Goal: Task Accomplishment & Management: Use online tool/utility

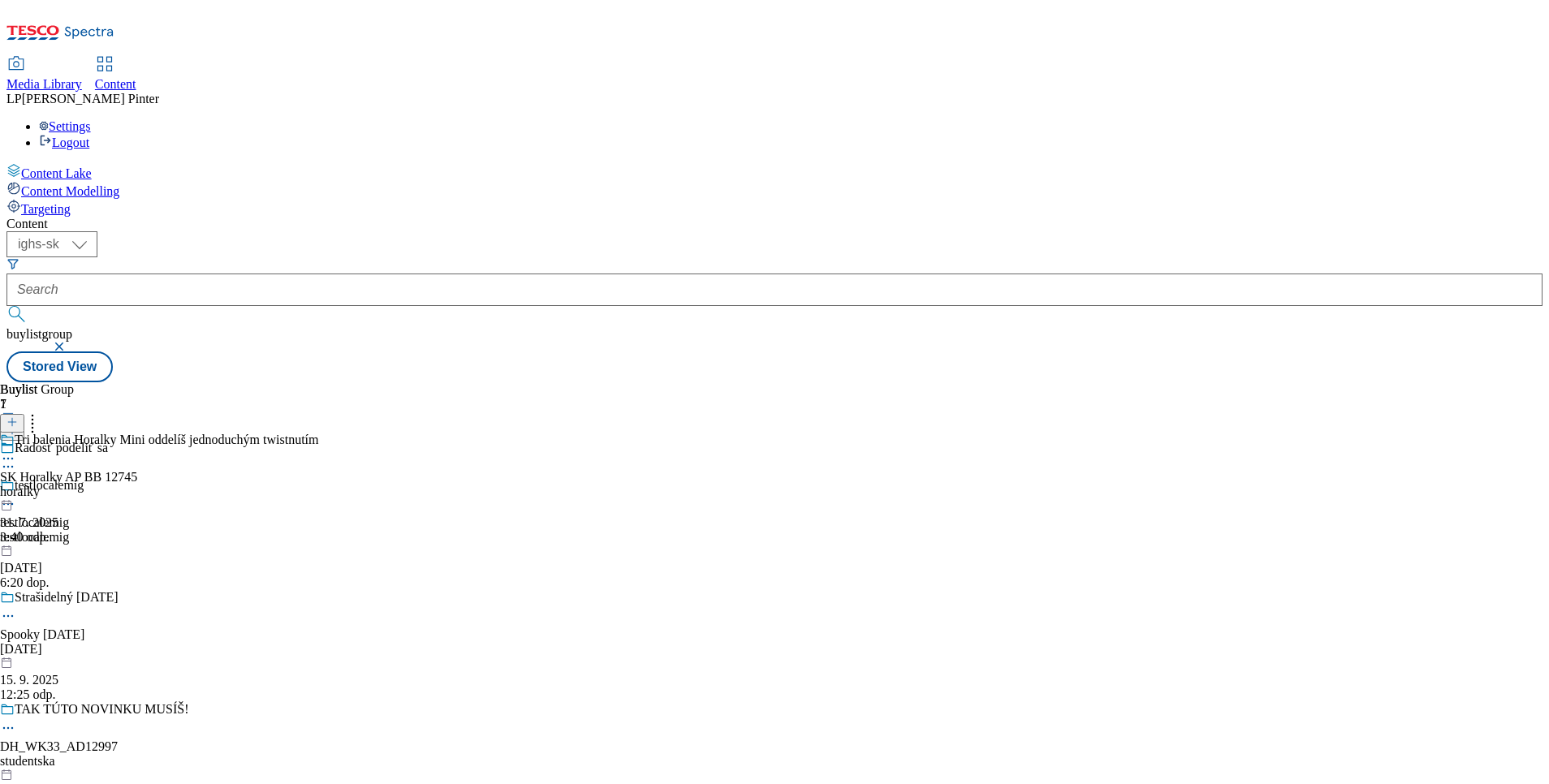
select select "ighs-sk"
drag, startPoint x: 0, startPoint y: 0, endPoint x: 361, endPoint y: 29, distance: 362.2
click at [136, 58] on link "Content" at bounding box center [116, 74] width 41 height 34
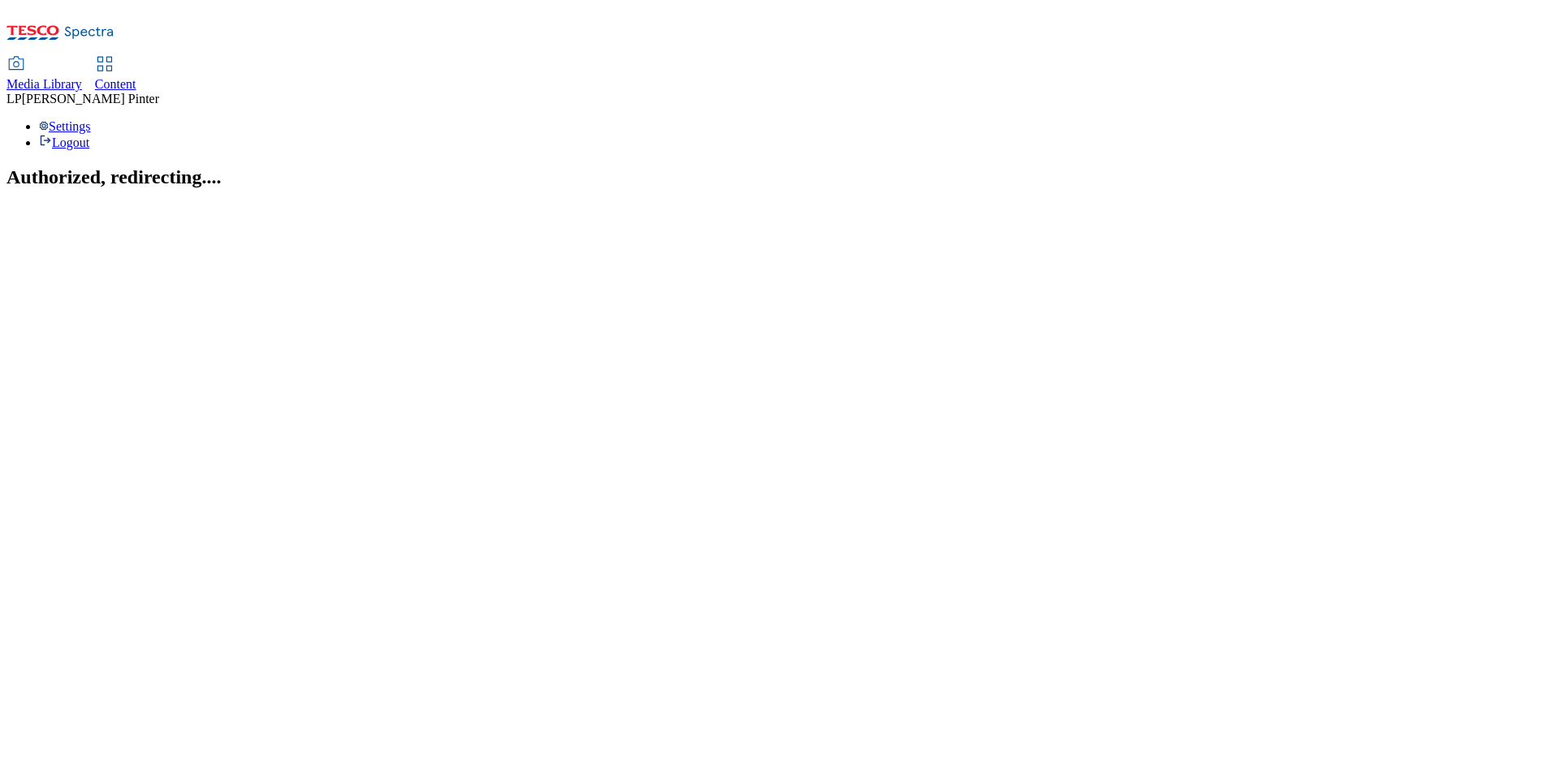
click at [111, 57] on use at bounding box center [104, 64] width 14 height 14
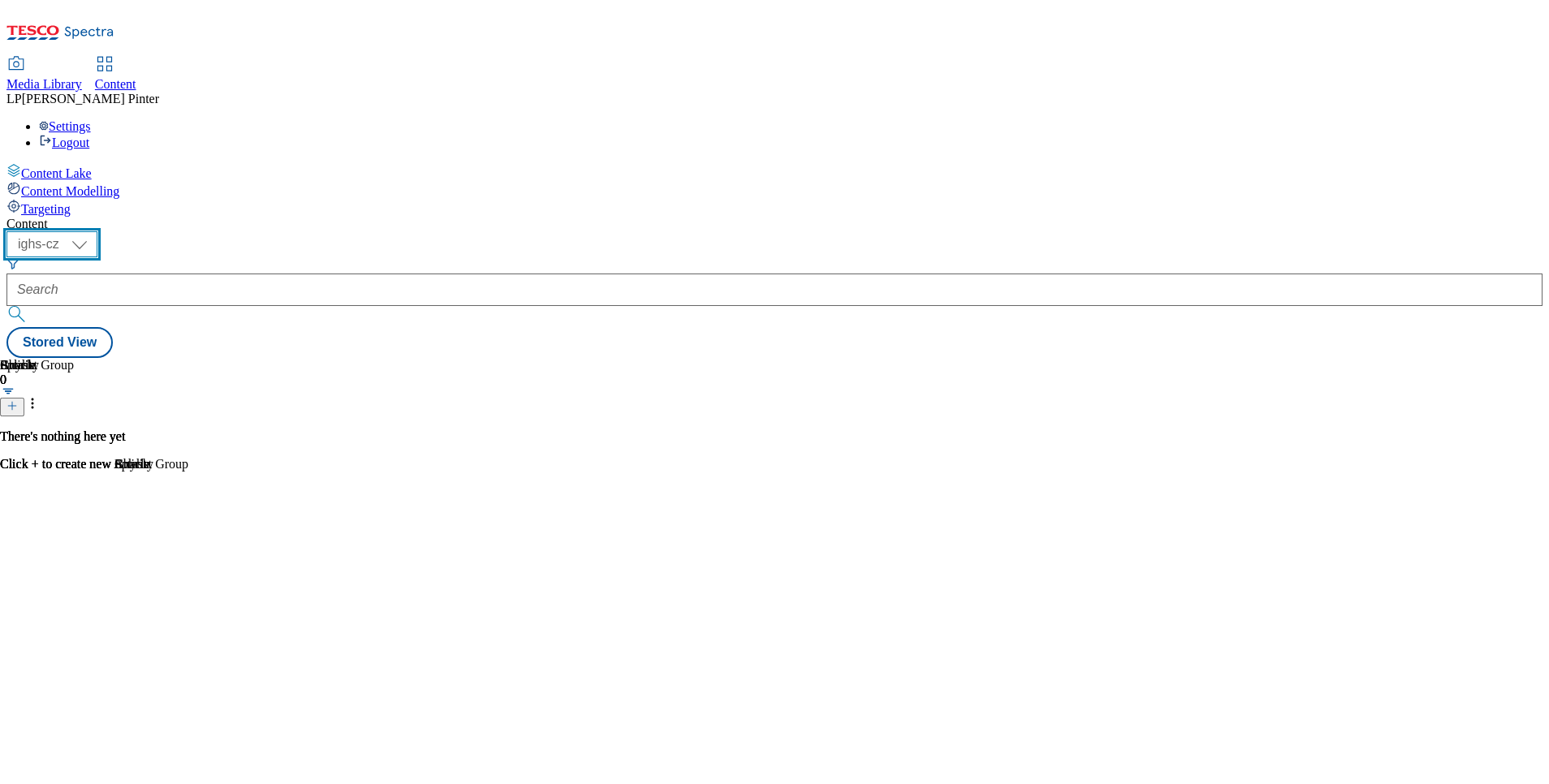
click at [98, 232] on select "ighs-cz ighs-hu ighs-sk" at bounding box center [52, 244] width 91 height 26
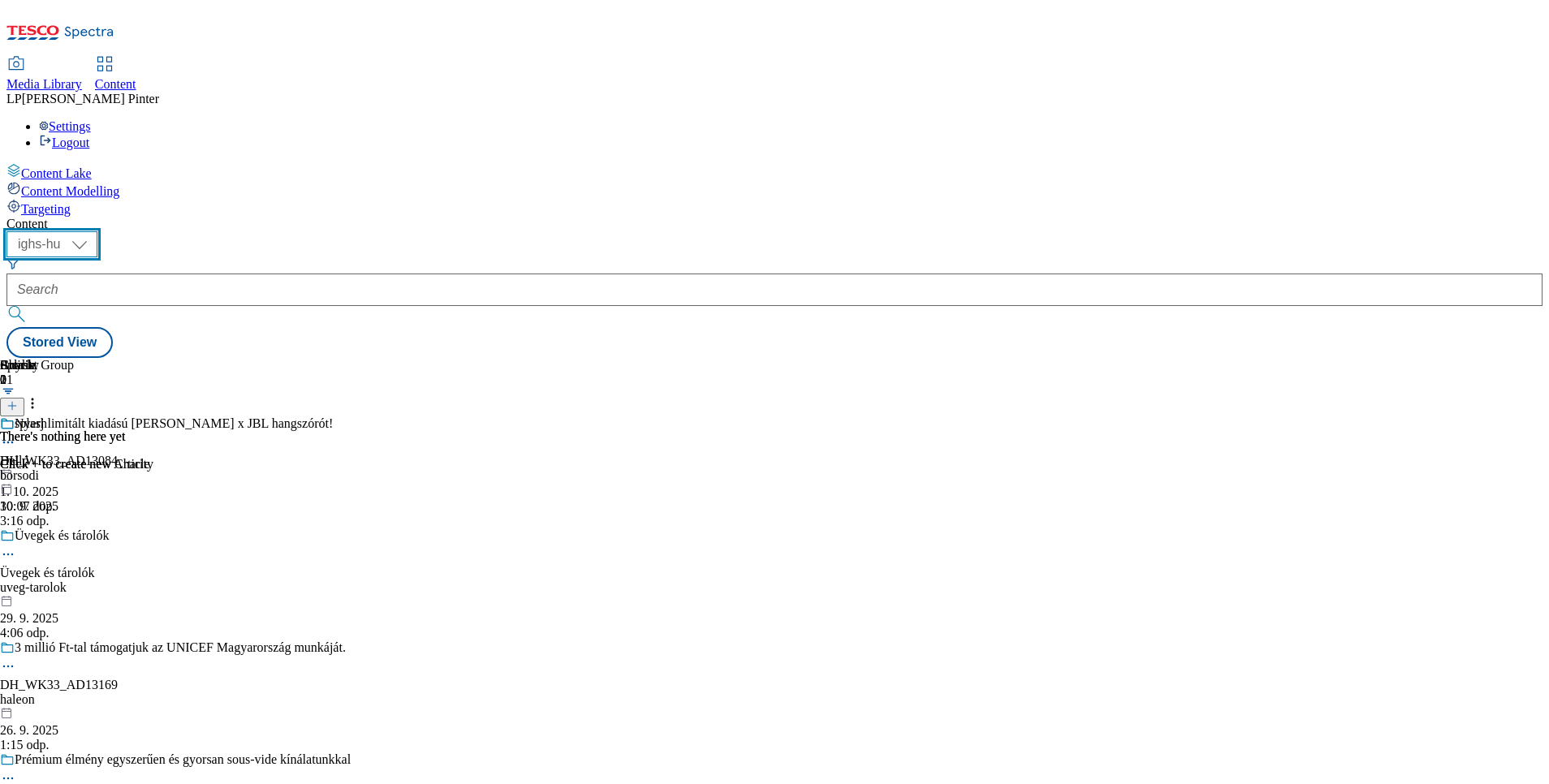
scroll to position [2070, 0]
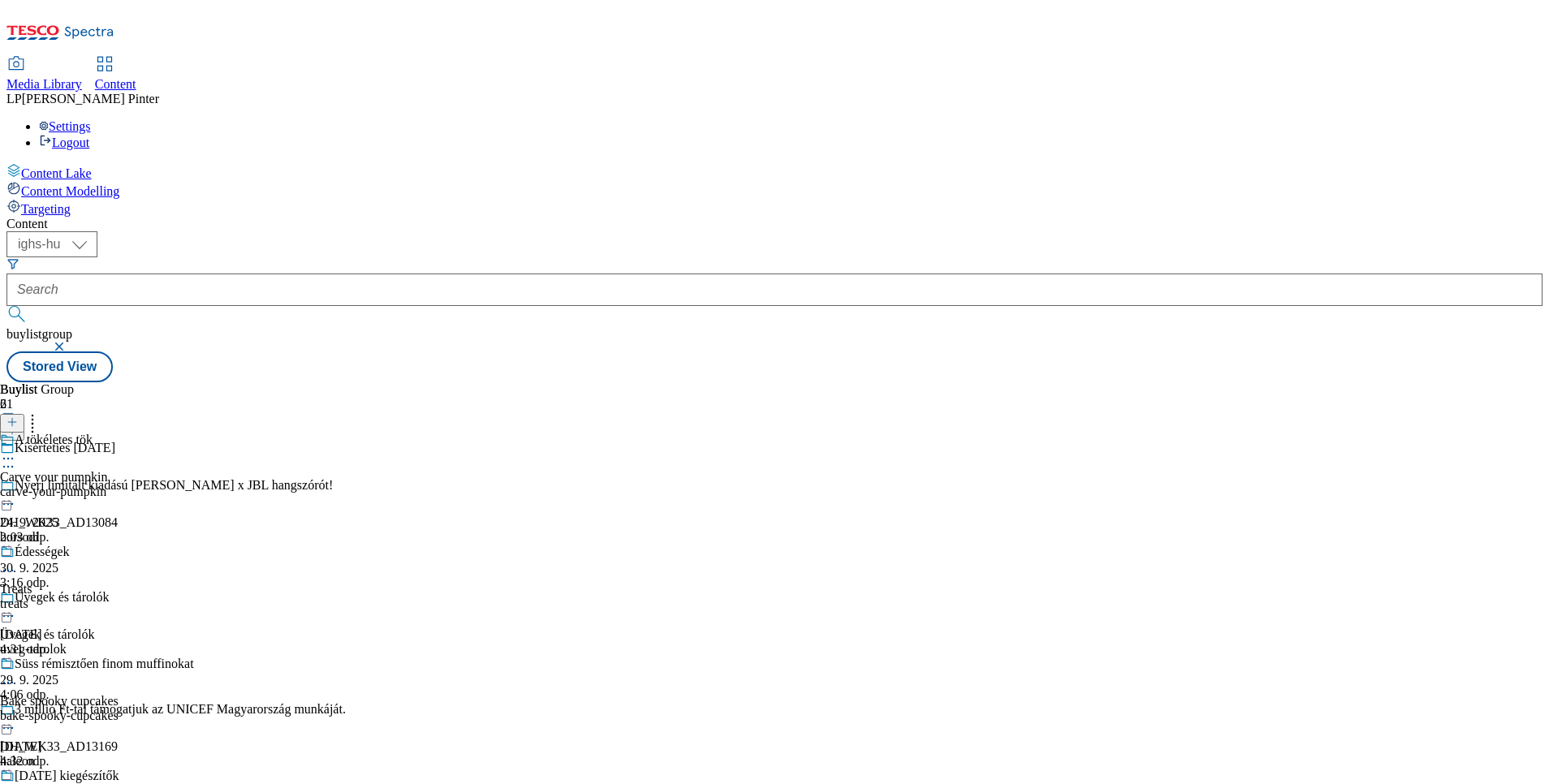
click at [6, 458] on circle at bounding box center [4, 459] width 2 height 2
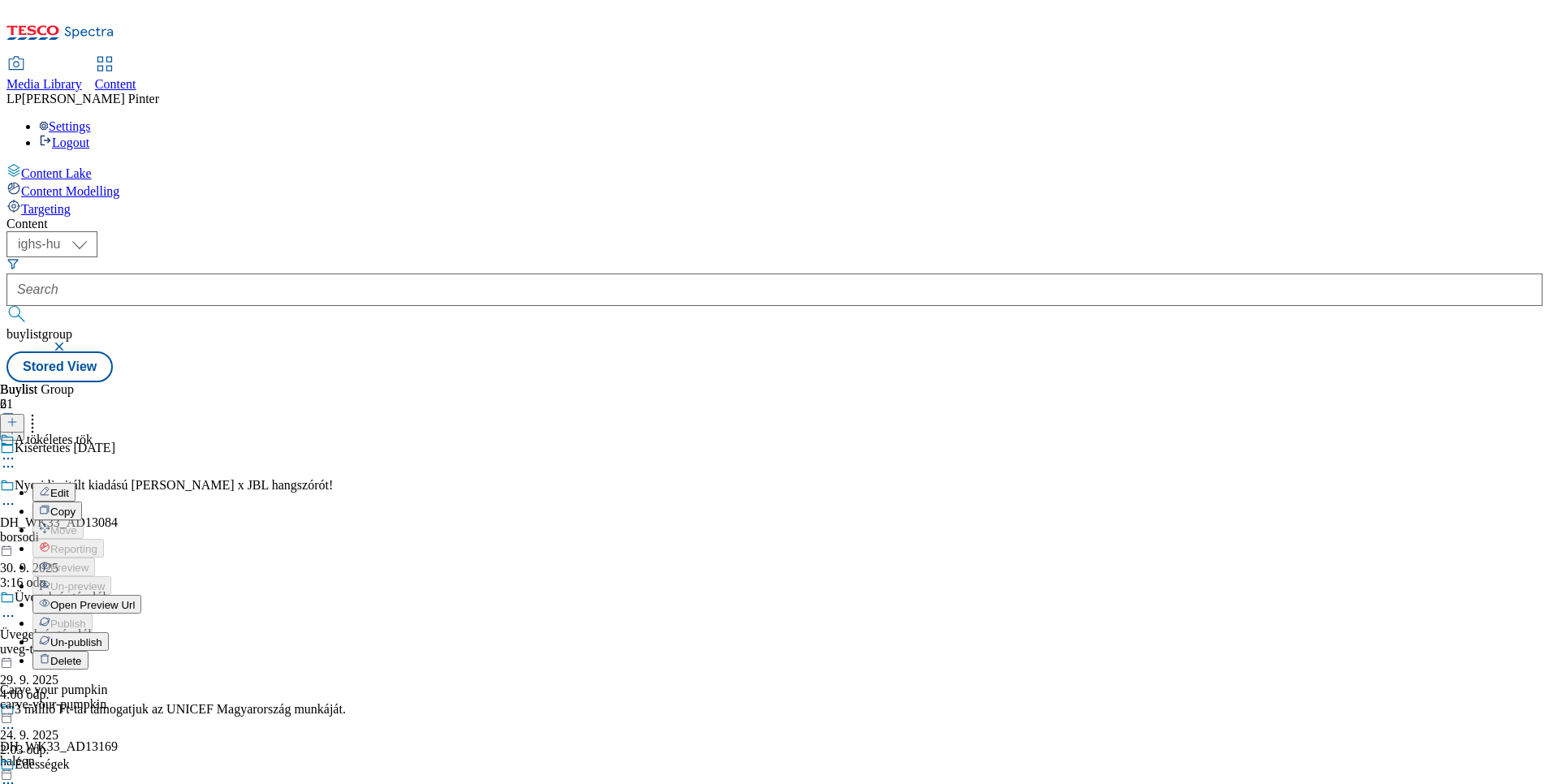
click at [135, 599] on span "Open Preview Url" at bounding box center [93, 605] width 84 height 12
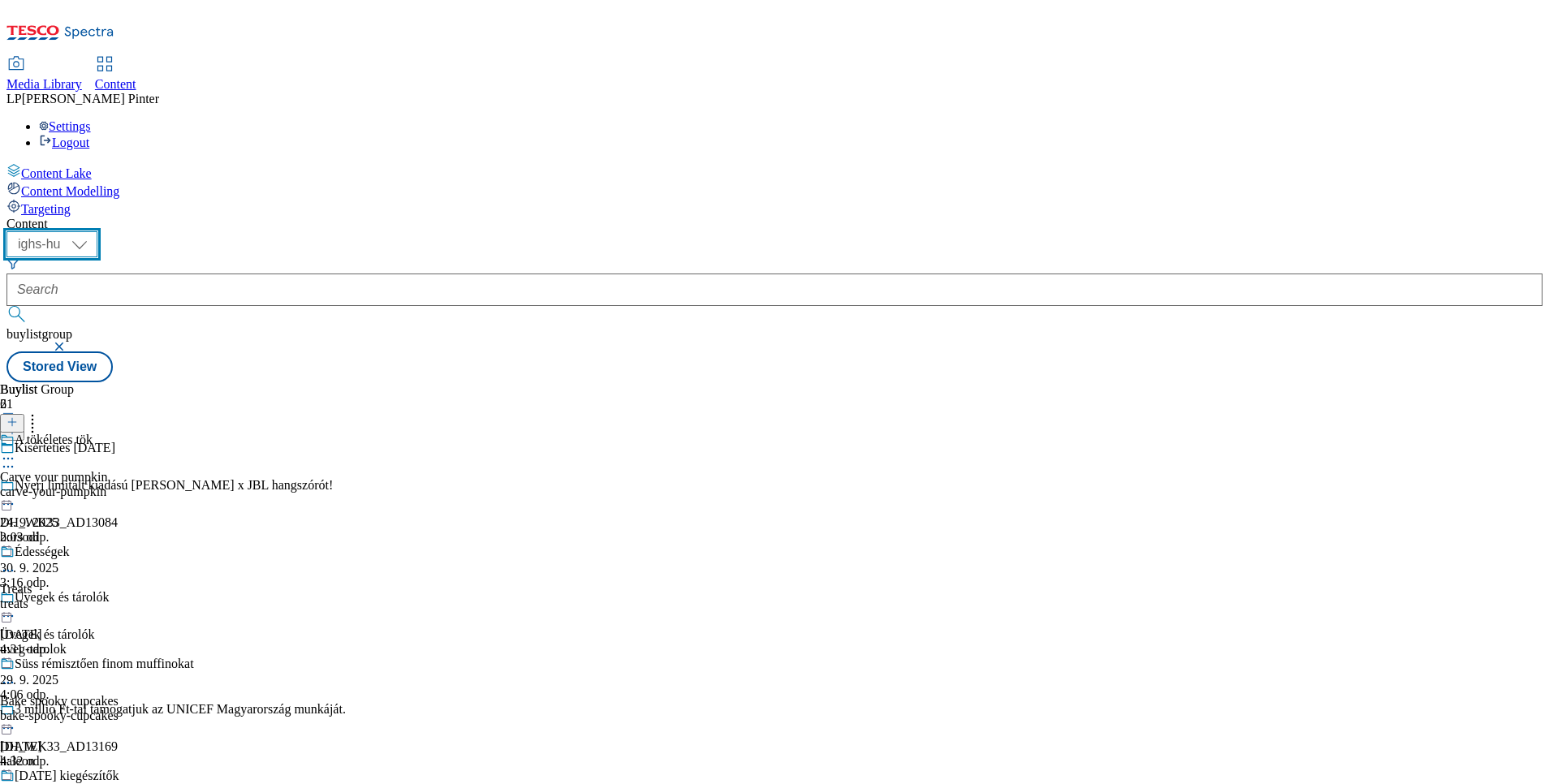
click at [98, 232] on select "ighs-cz ighs-hu ighs-sk" at bounding box center [52, 244] width 91 height 26
select select "ighs-cz"
click at [98, 232] on select "ighs-cz ighs-hu ighs-sk" at bounding box center [52, 244] width 91 height 26
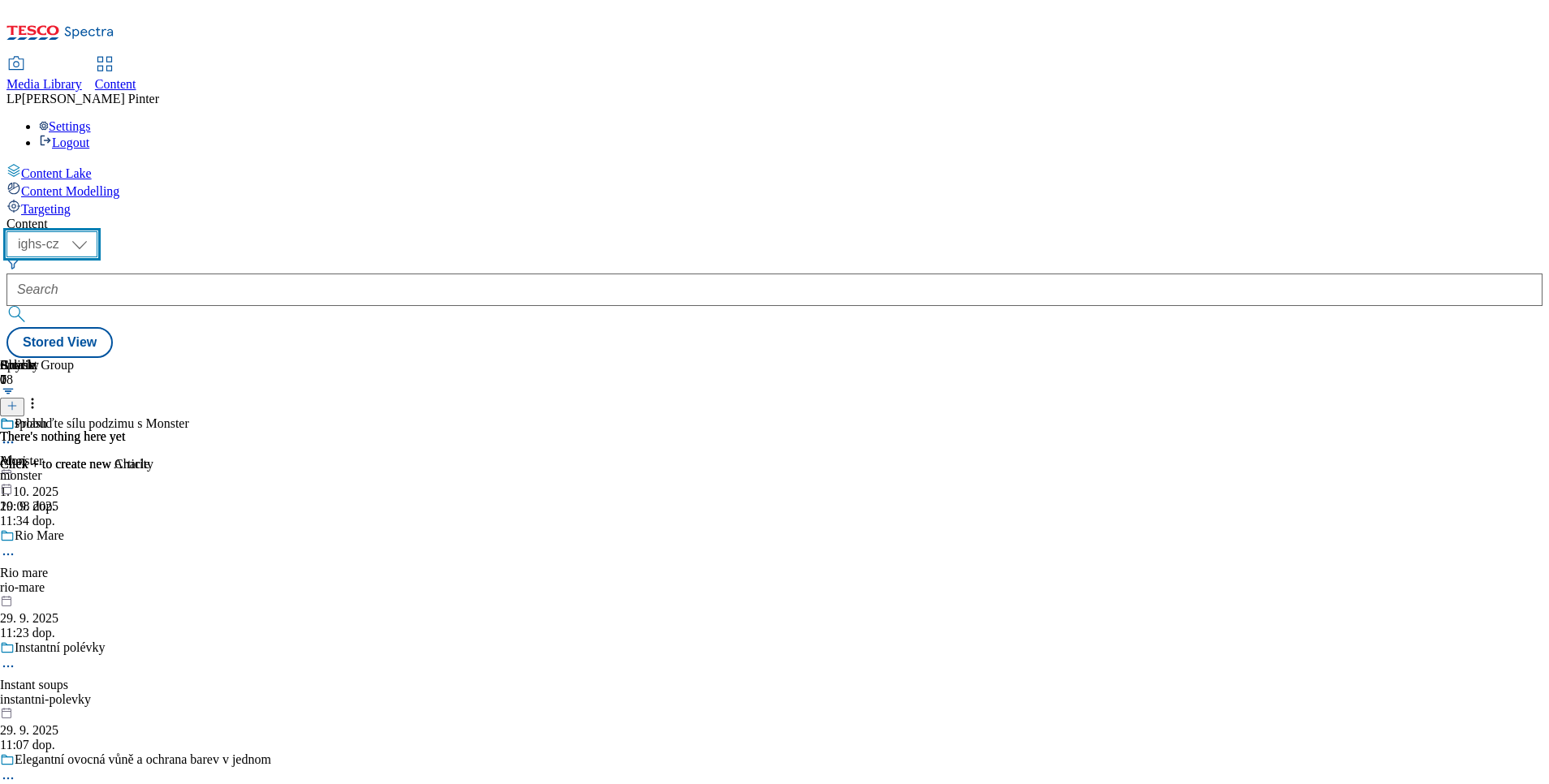
scroll to position [1096, 0]
click at [98, 232] on select "ighs-cz ighs-hu ighs-sk" at bounding box center [52, 244] width 91 height 26
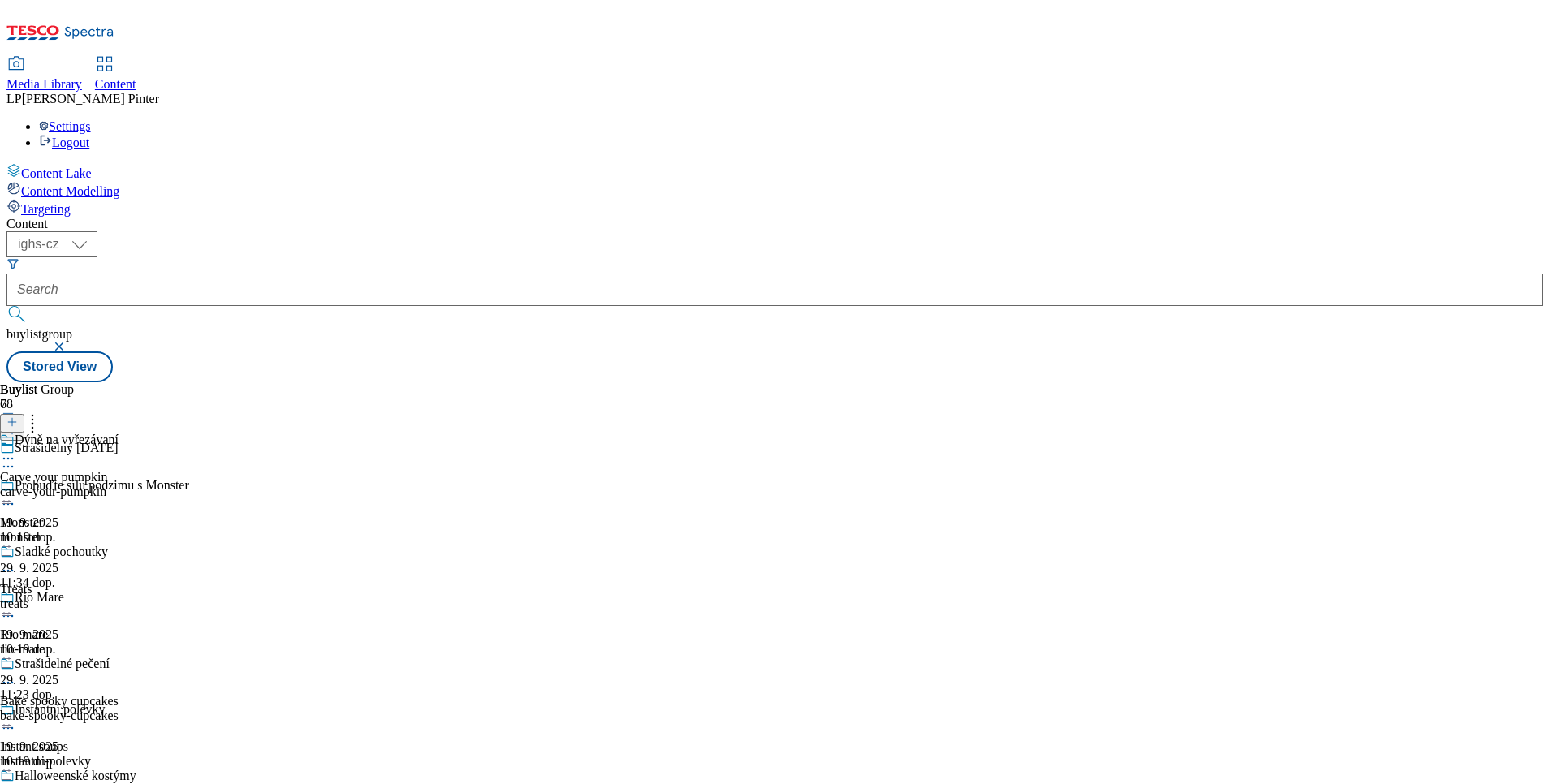
click at [17, 562] on icon at bounding box center [8, 571] width 17 height 17
click at [69, 599] on span "Edit" at bounding box center [60, 605] width 19 height 12
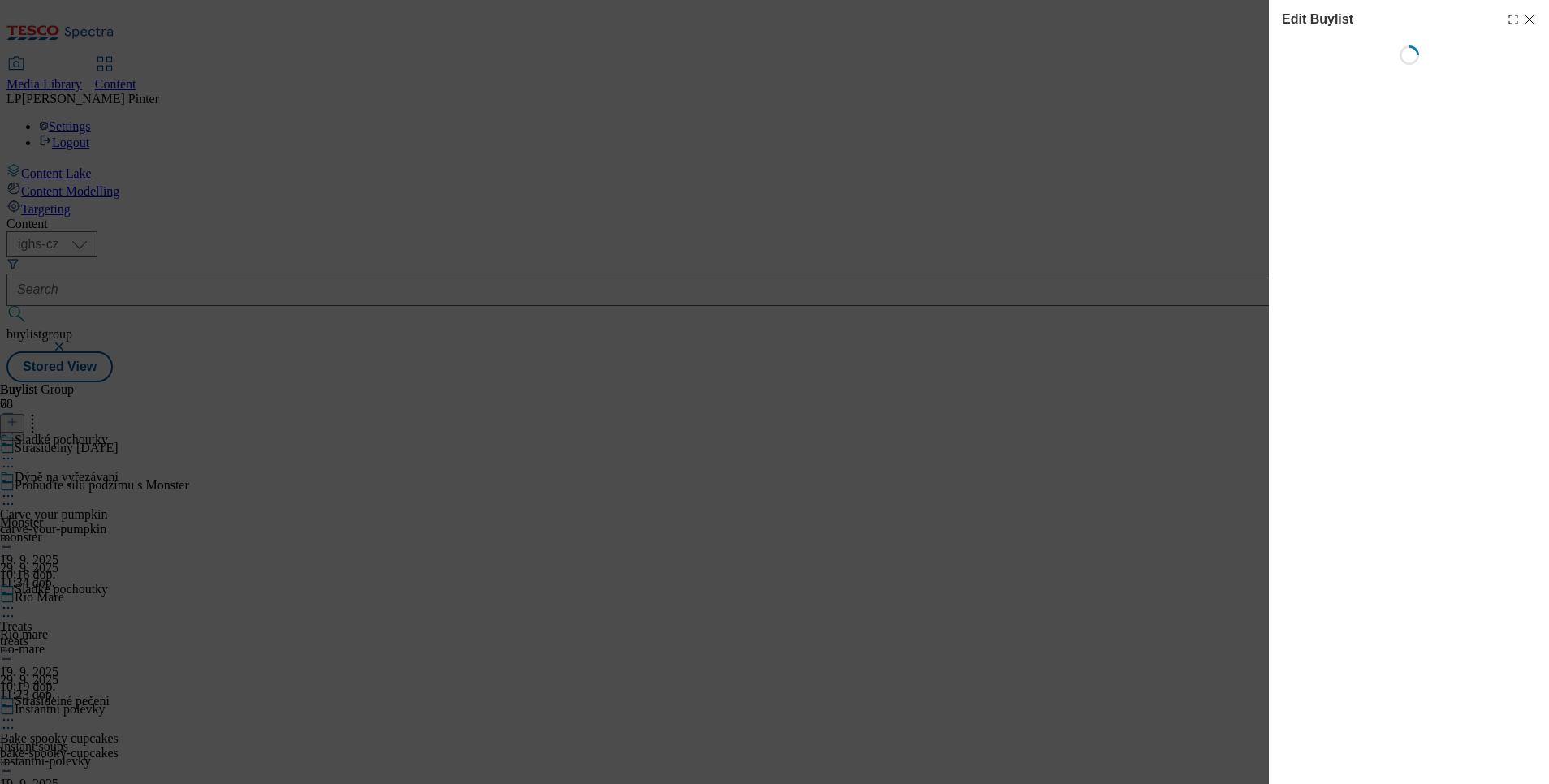
select select "evergreen"
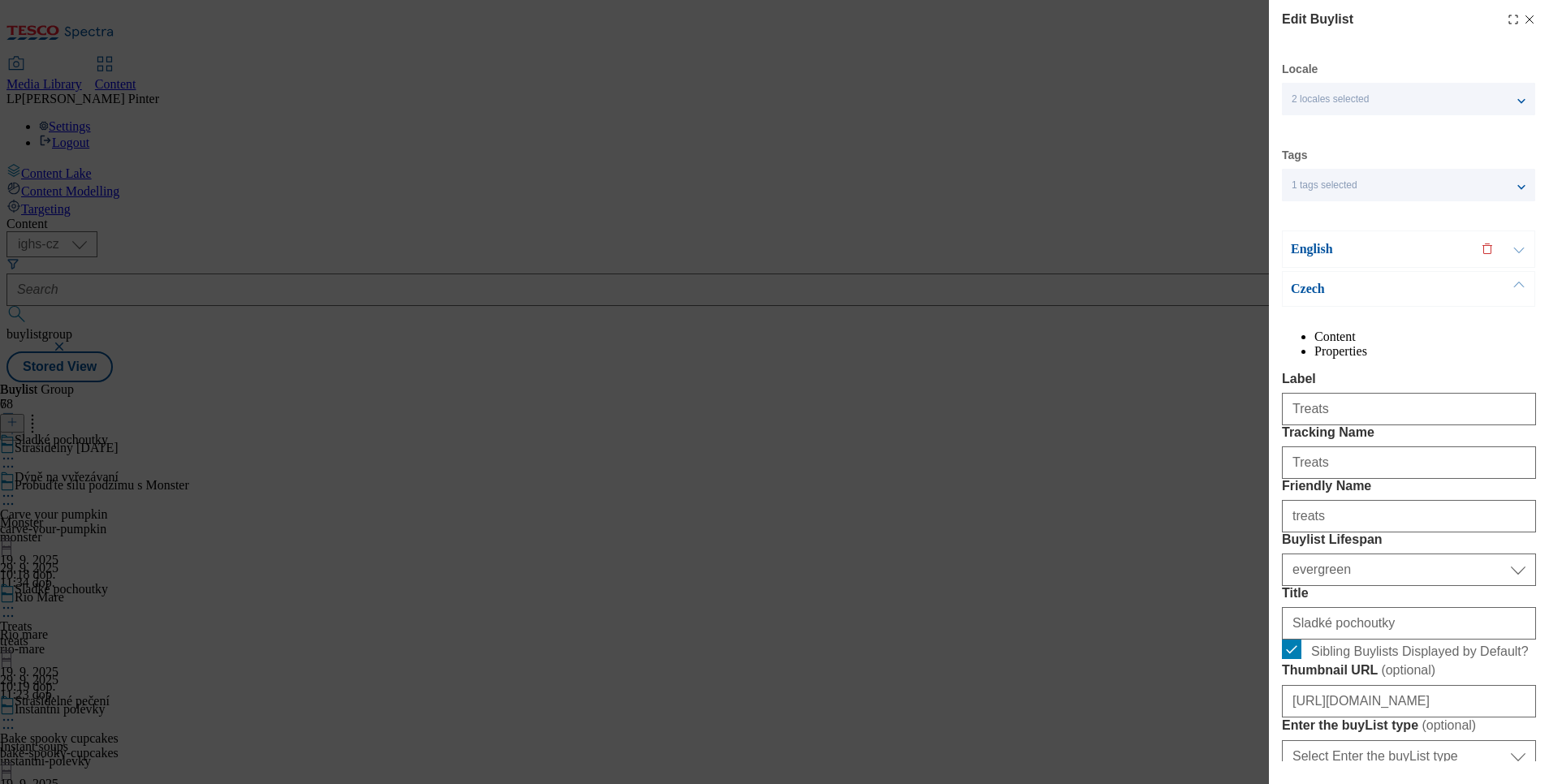
select select "Banner"
click at [1523, 17] on icon "Modal" at bounding box center [1530, 20] width 13 height 13
select select "evergreen"
select select "Banner"
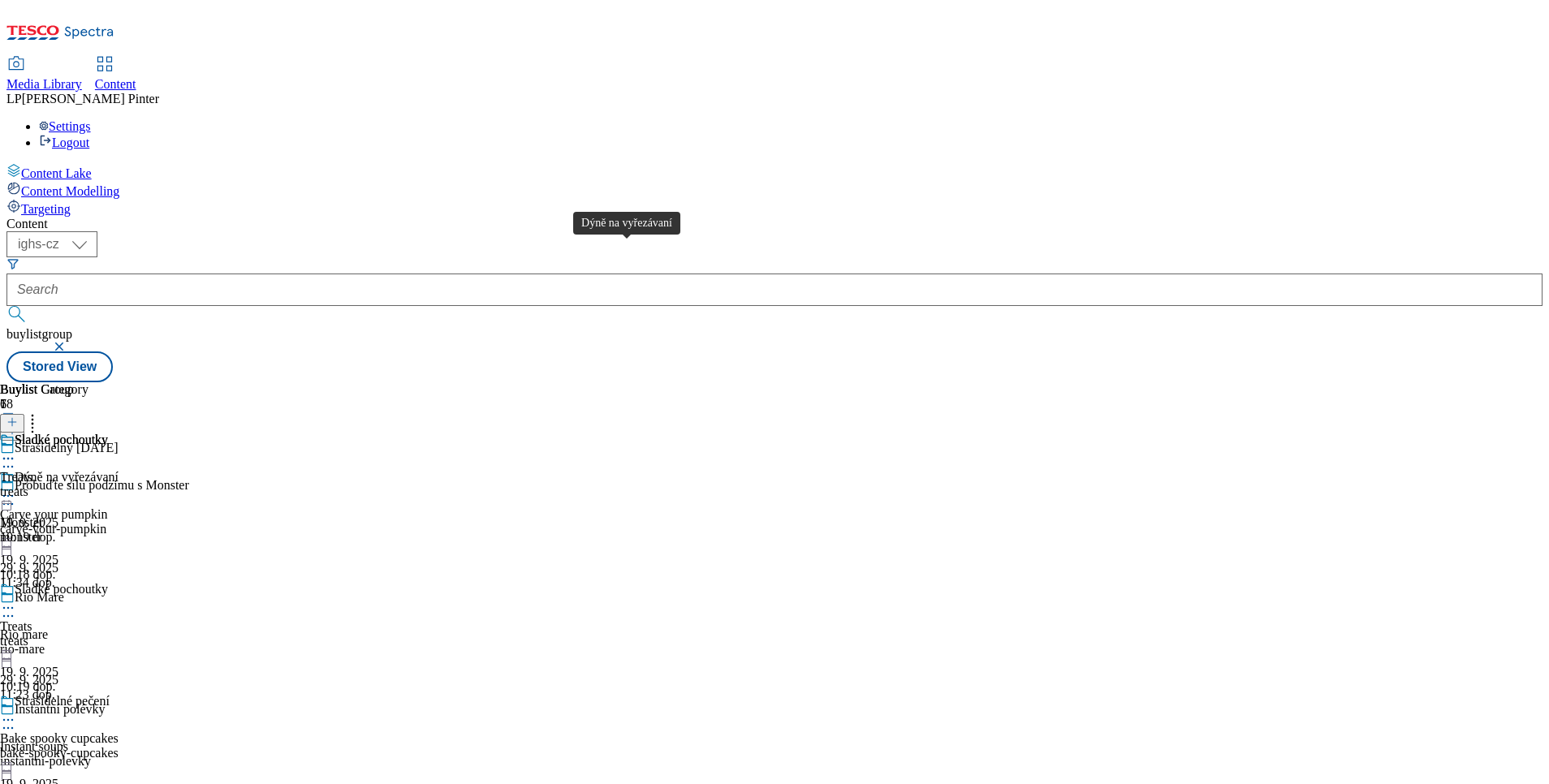
click at [118, 470] on div "Dýně na vyřezávaní" at bounding box center [67, 477] width 104 height 15
click at [17, 451] on icon at bounding box center [8, 459] width 17 height 17
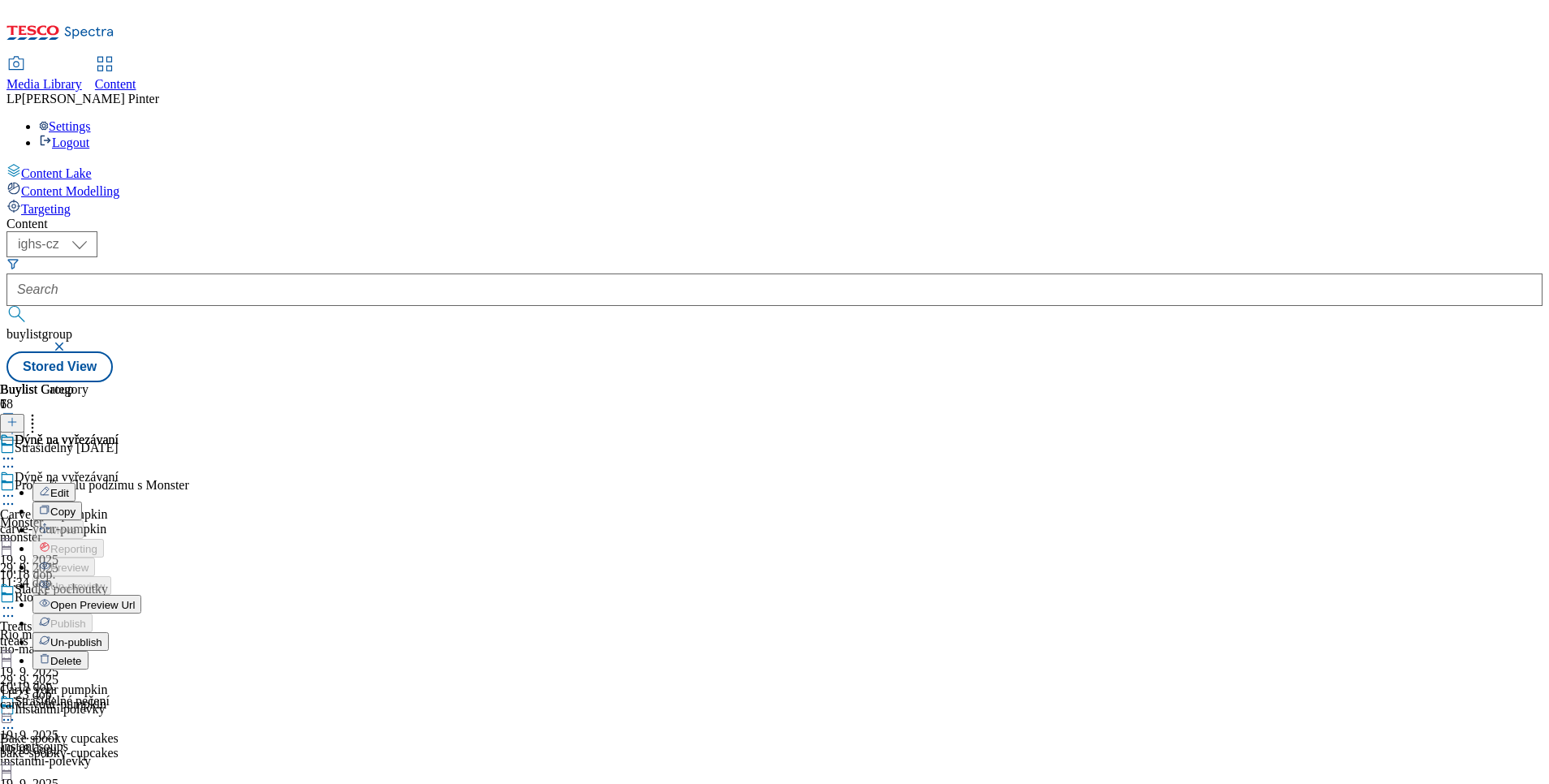
click at [17, 488] on icon at bounding box center [8, 496] width 17 height 17
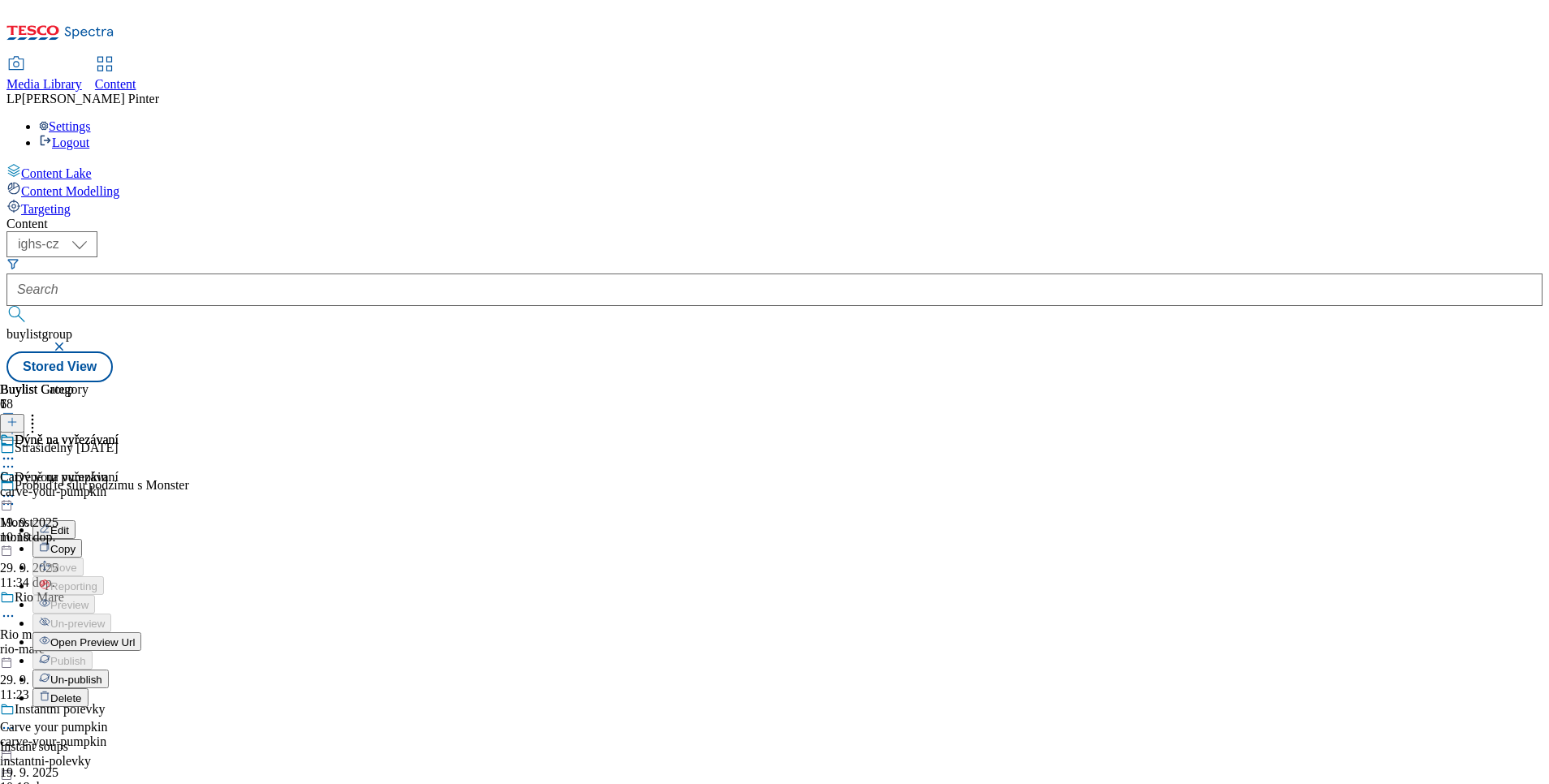
click at [69, 524] on span "Edit" at bounding box center [60, 530] width 19 height 12
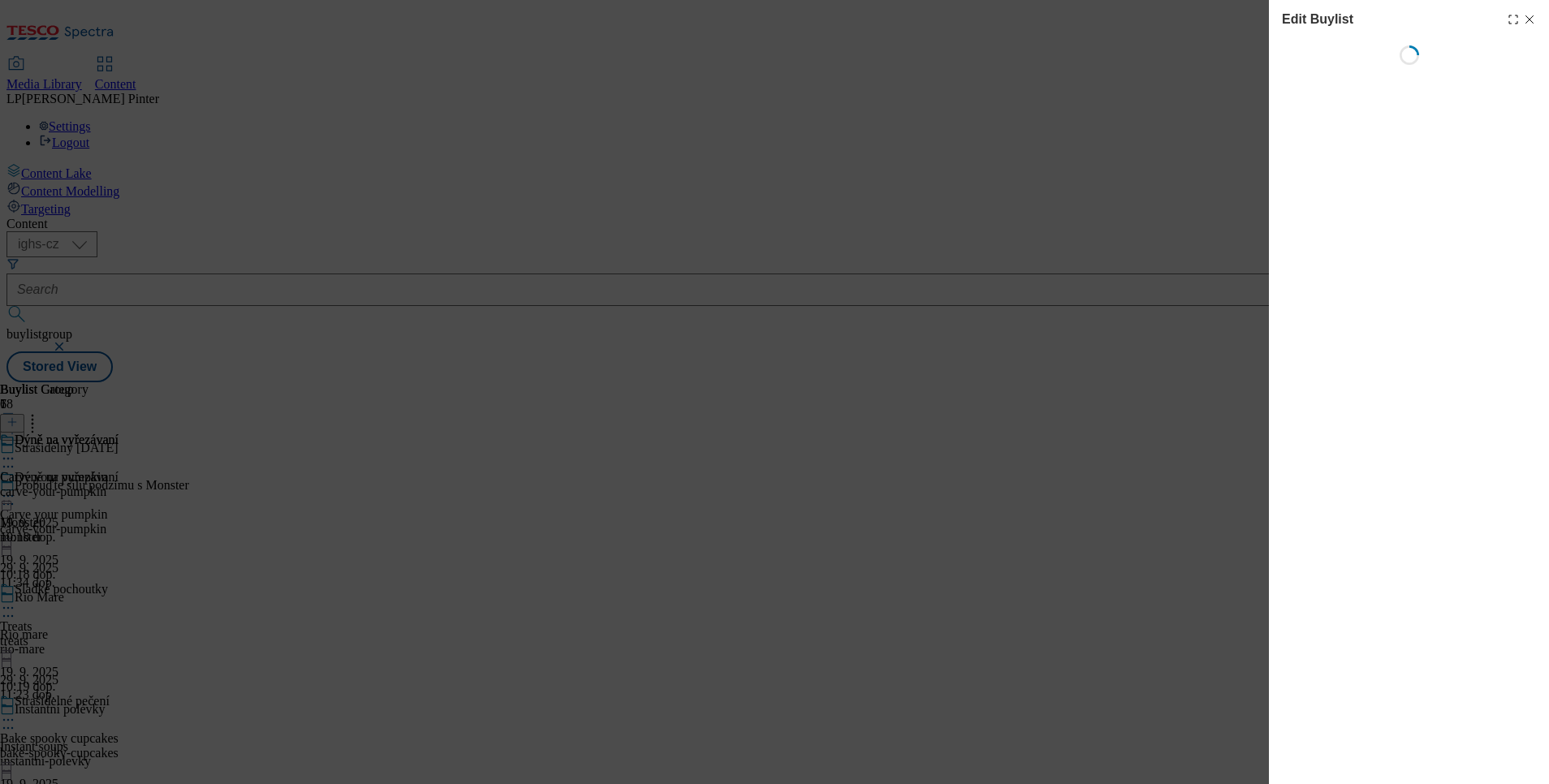
select select "evergreen"
select select "Banner"
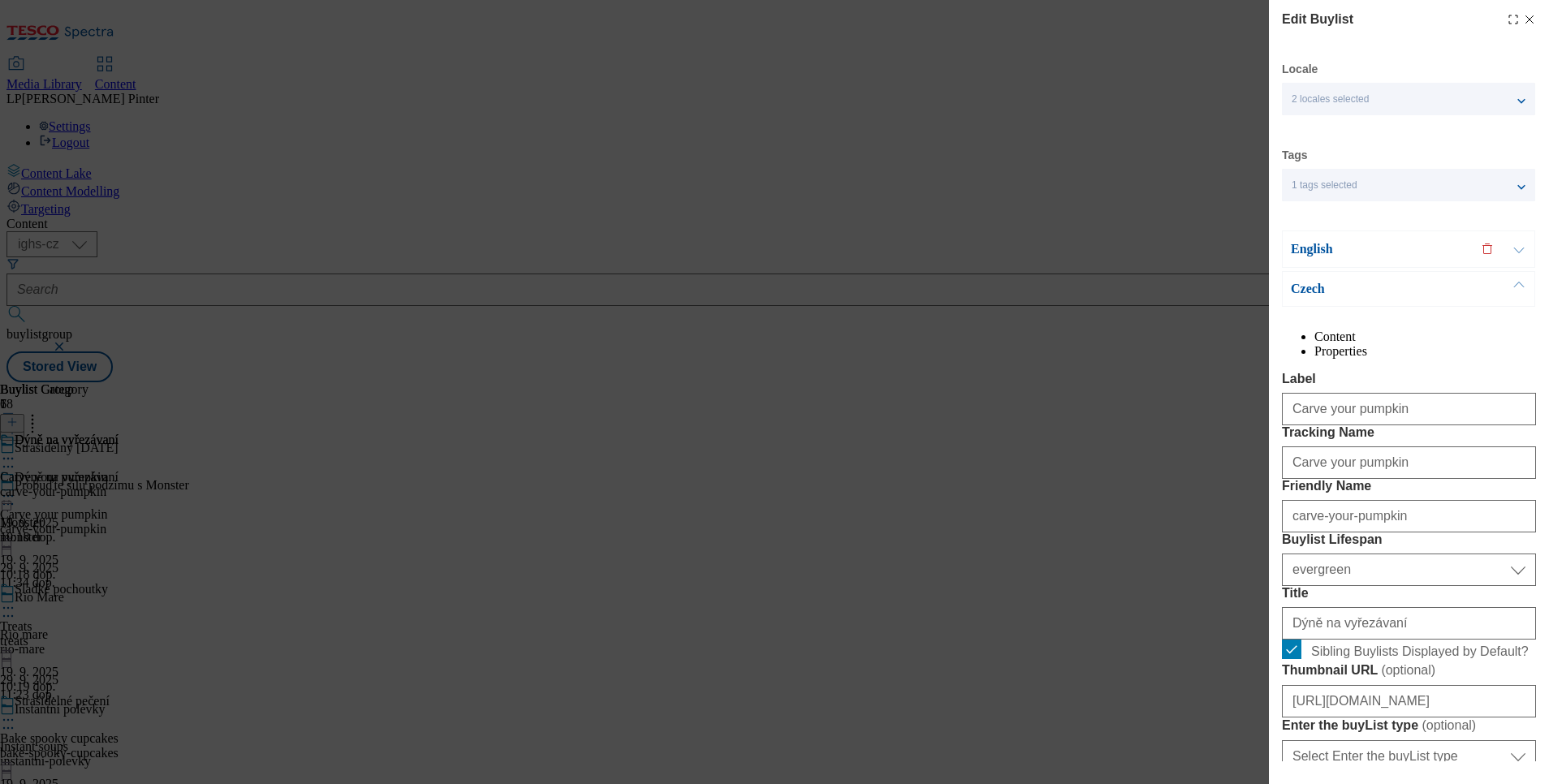
click at [1527, 22] on line "Modal" at bounding box center [1530, 20] width 7 height 7
select select "evergreen"
select select "Banner"
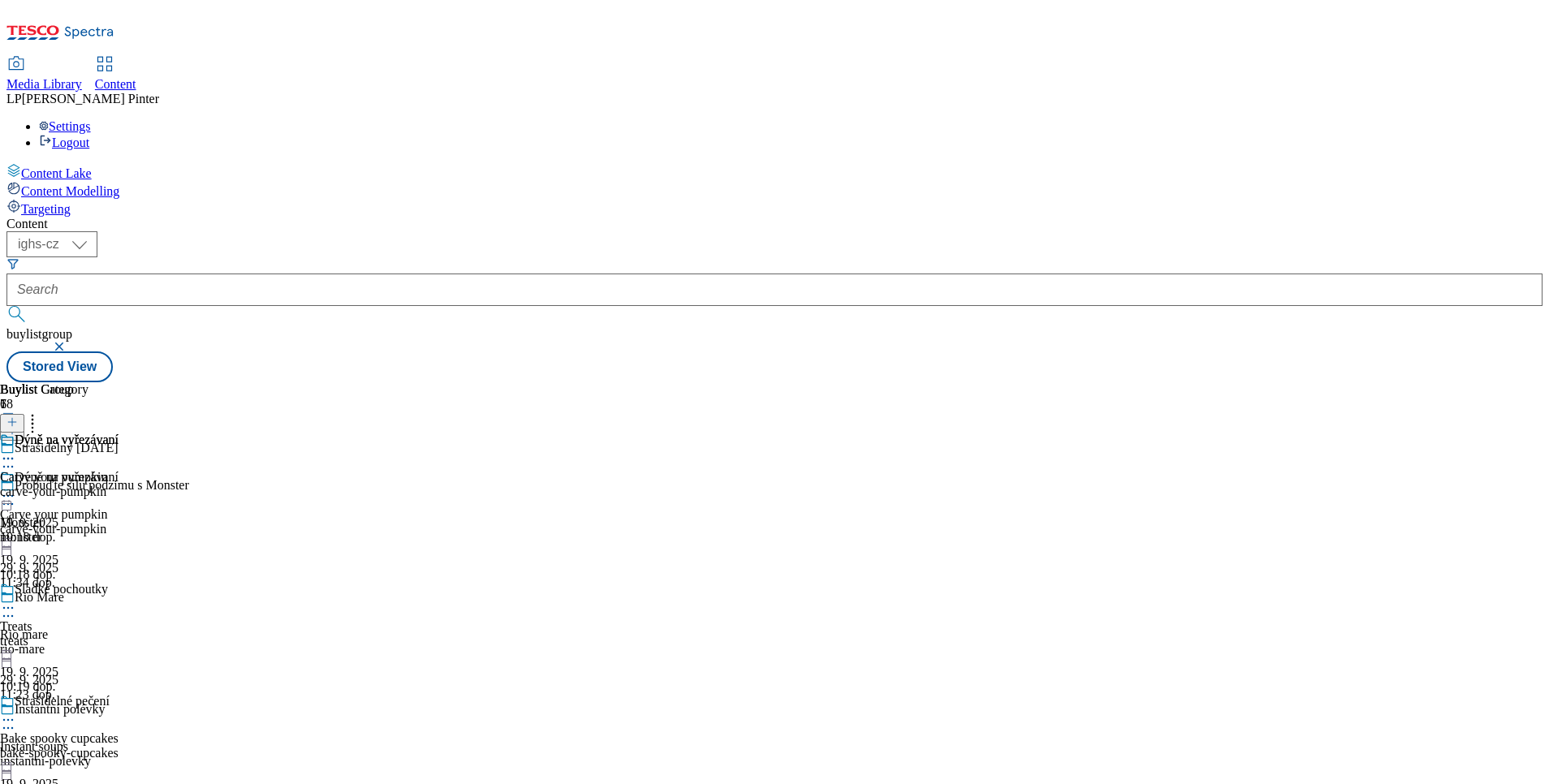
click at [17, 451] on icon at bounding box center [8, 459] width 17 height 17
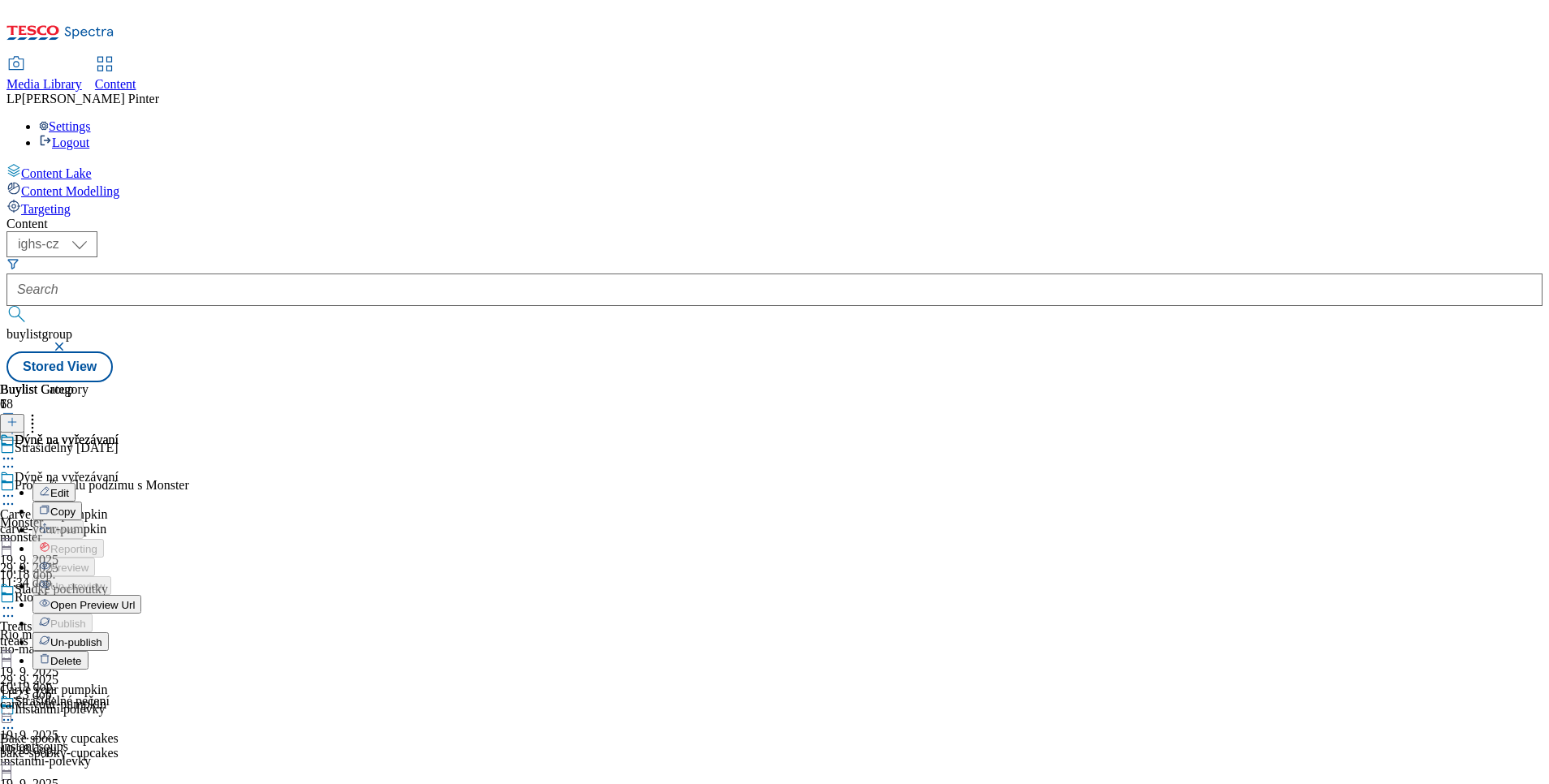
click at [1183, 382] on div "Buylist Group 78 Strašidelný [DATE] Probuďte sílu podzimu s Monster Monster mon…" at bounding box center [774, 382] width 1536 height 0
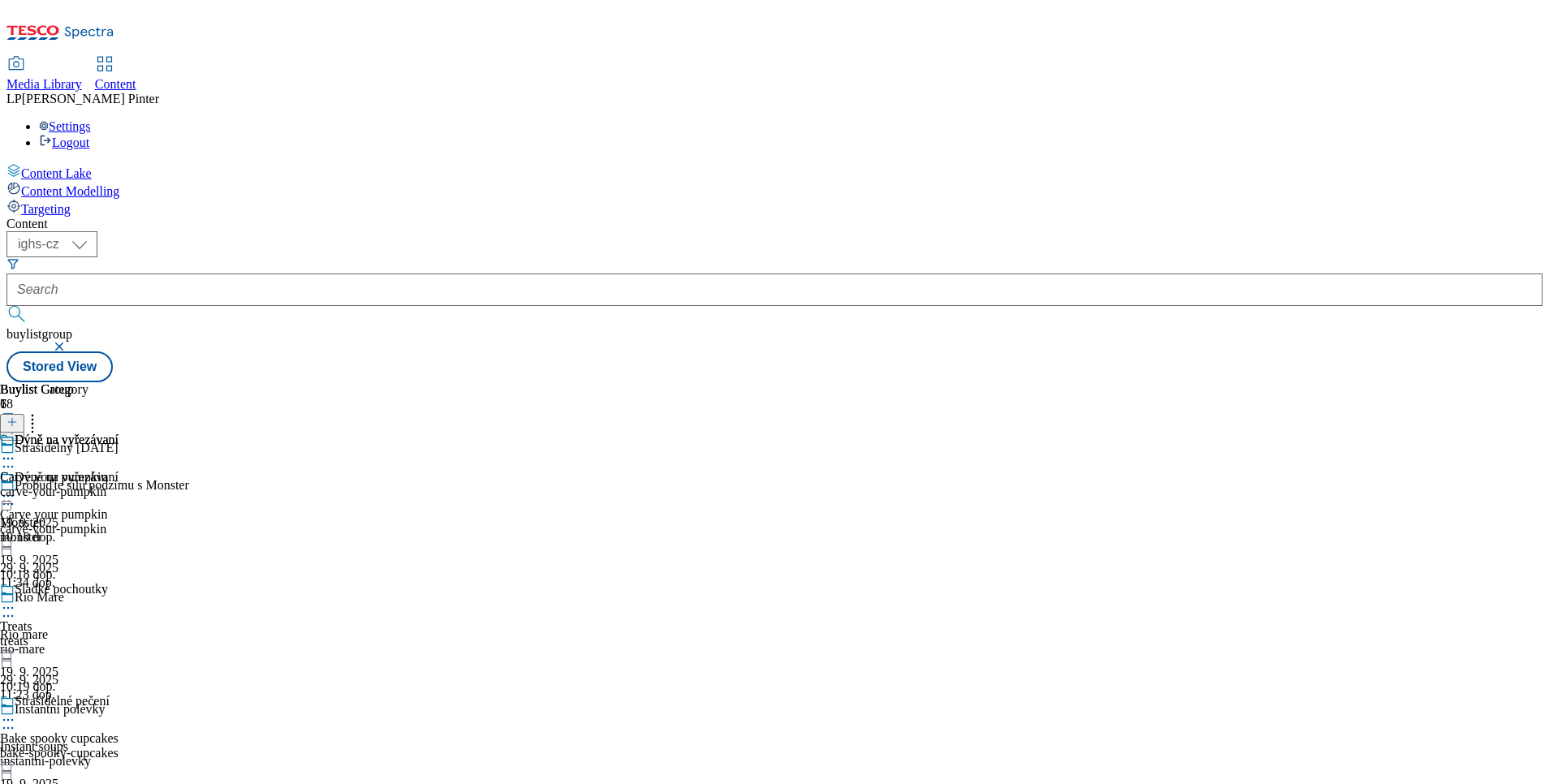
click at [17, 488] on icon at bounding box center [8, 496] width 17 height 17
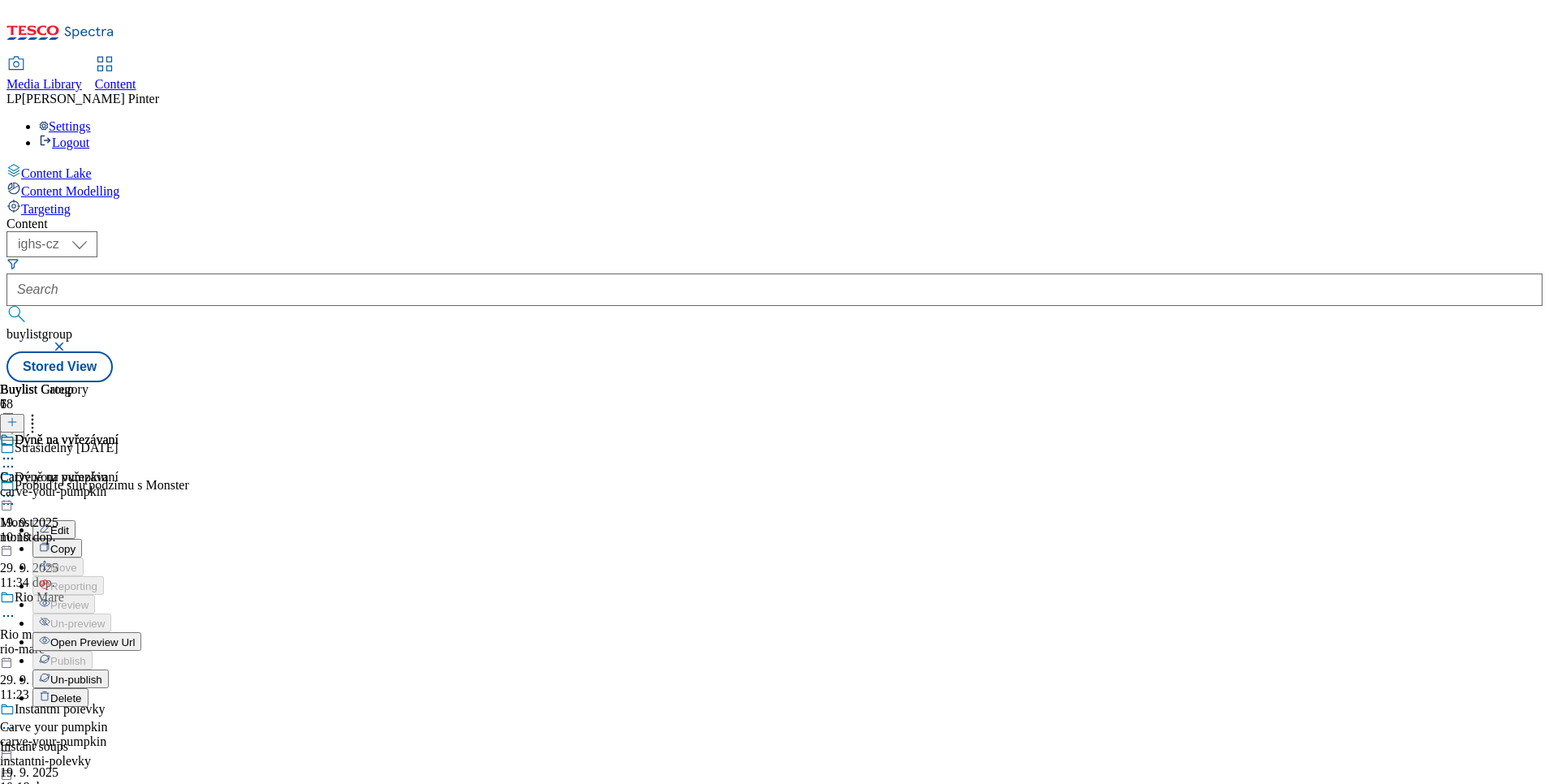
click at [69, 524] on span "Edit" at bounding box center [60, 530] width 19 height 12
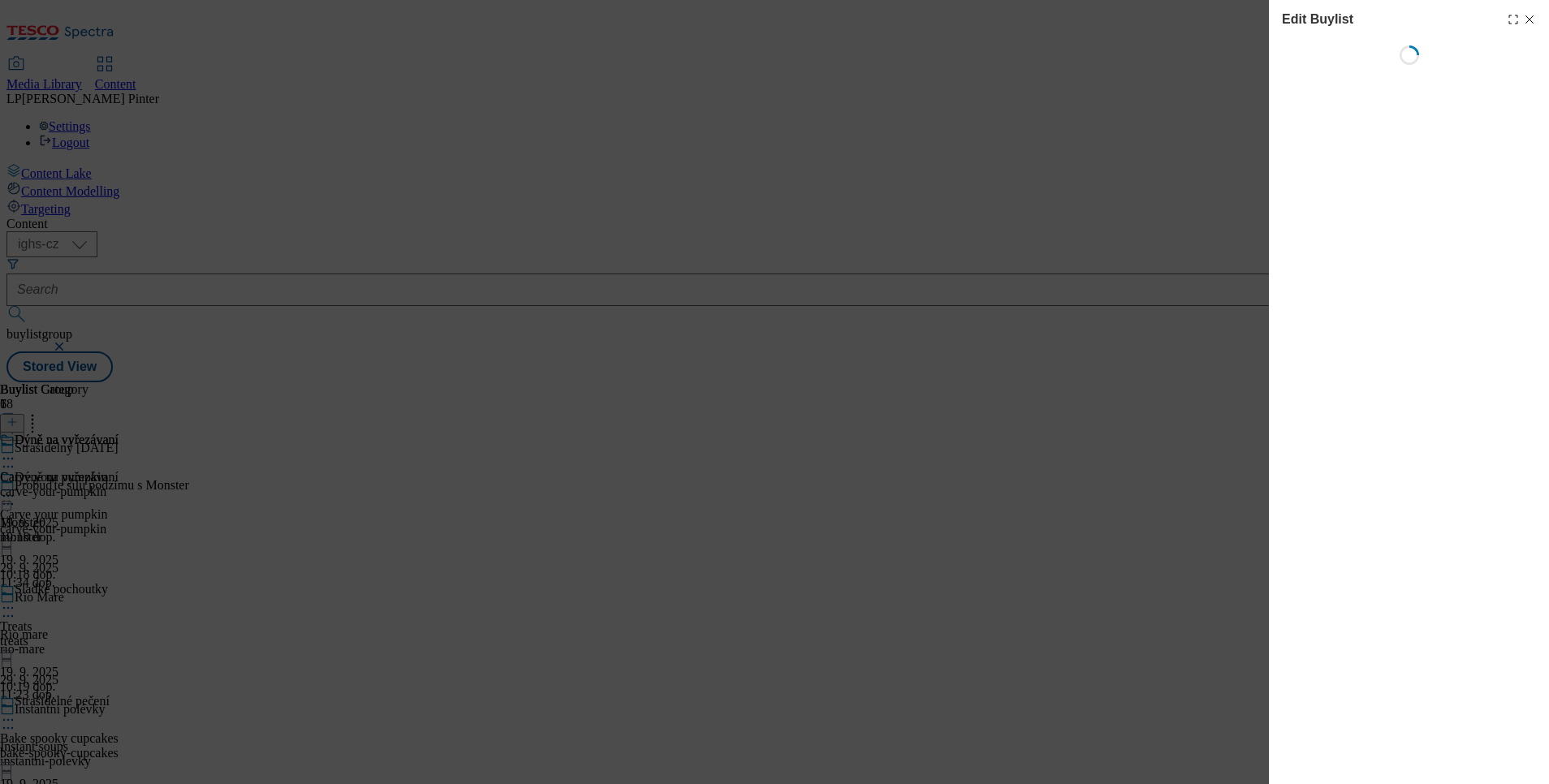
select select "evergreen"
select select "Banner"
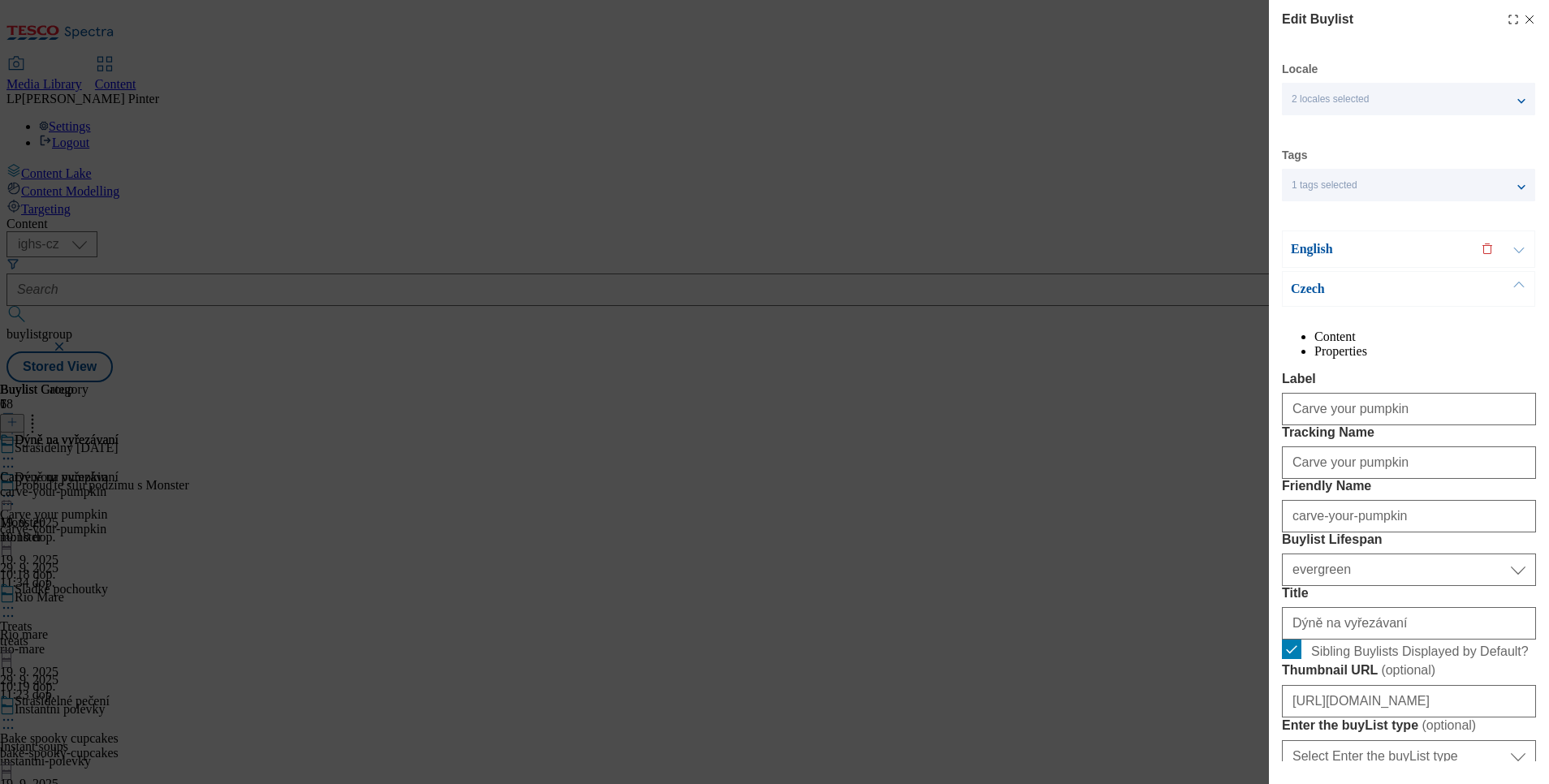
click at [1527, 20] on line "Modal" at bounding box center [1530, 20] width 7 height 7
select select "evergreen"
select select "Banner"
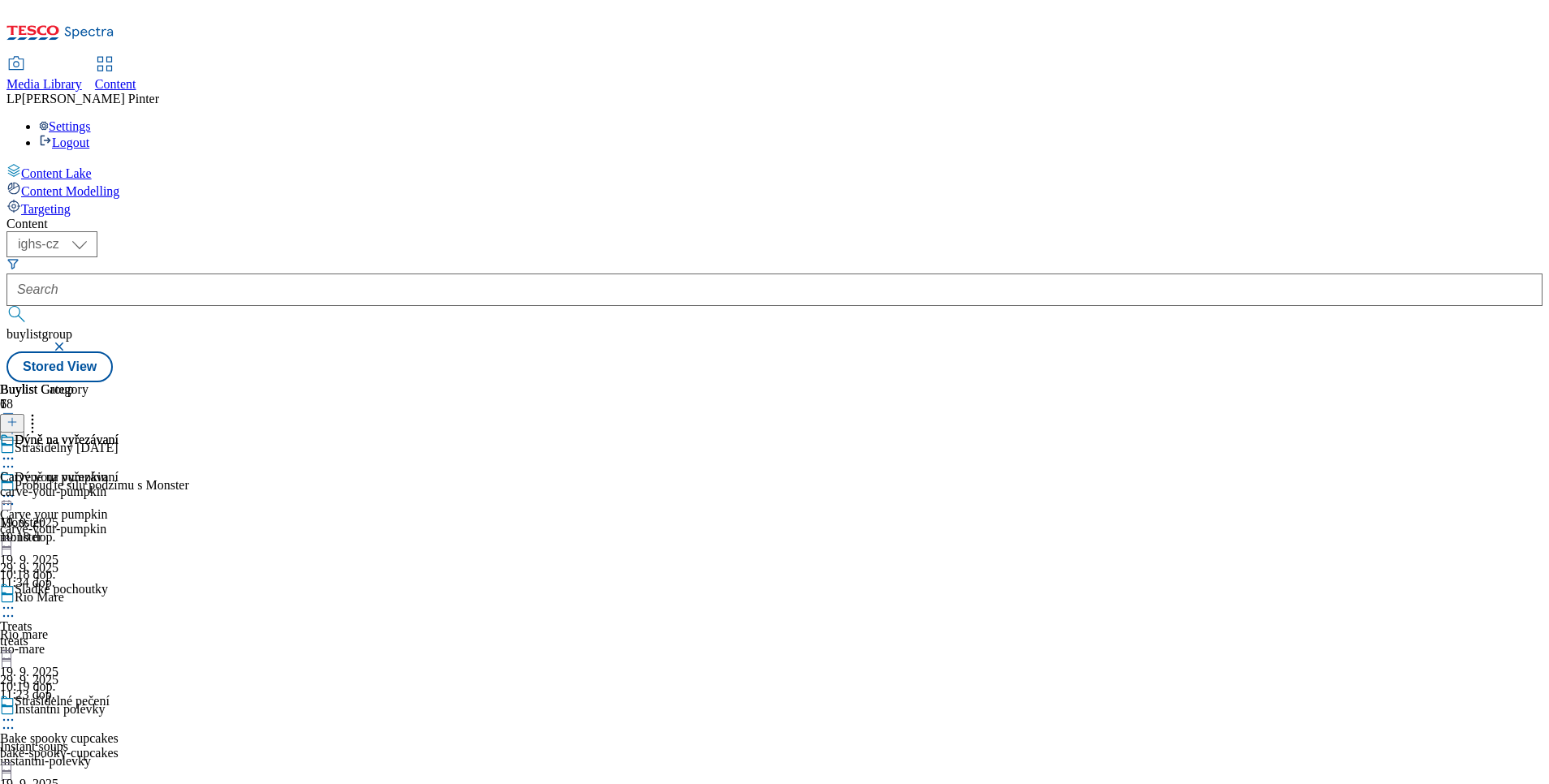
click at [17, 451] on icon at bounding box center [8, 459] width 17 height 17
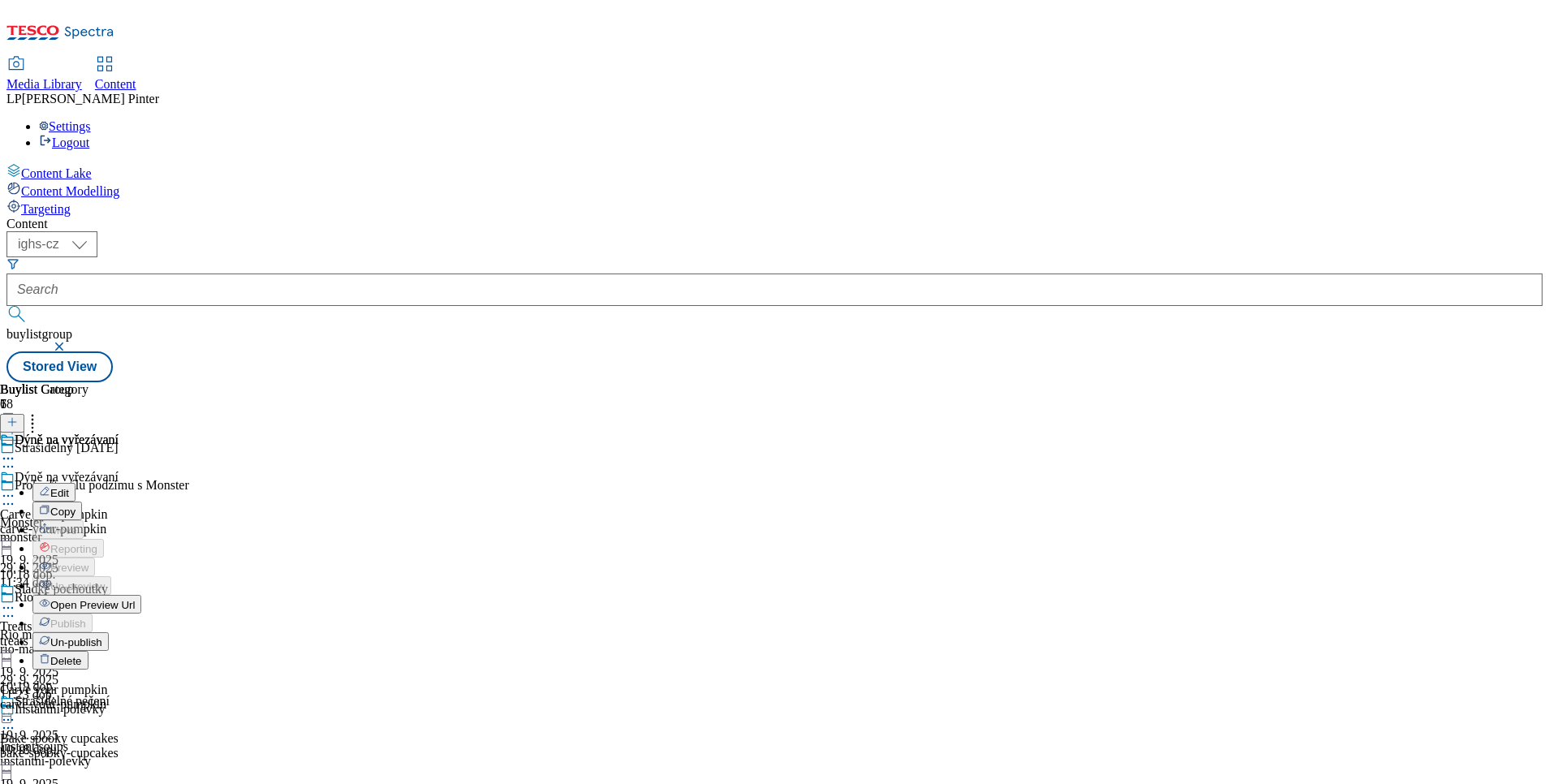
click at [75, 483] on button "Edit" at bounding box center [54, 492] width 43 height 19
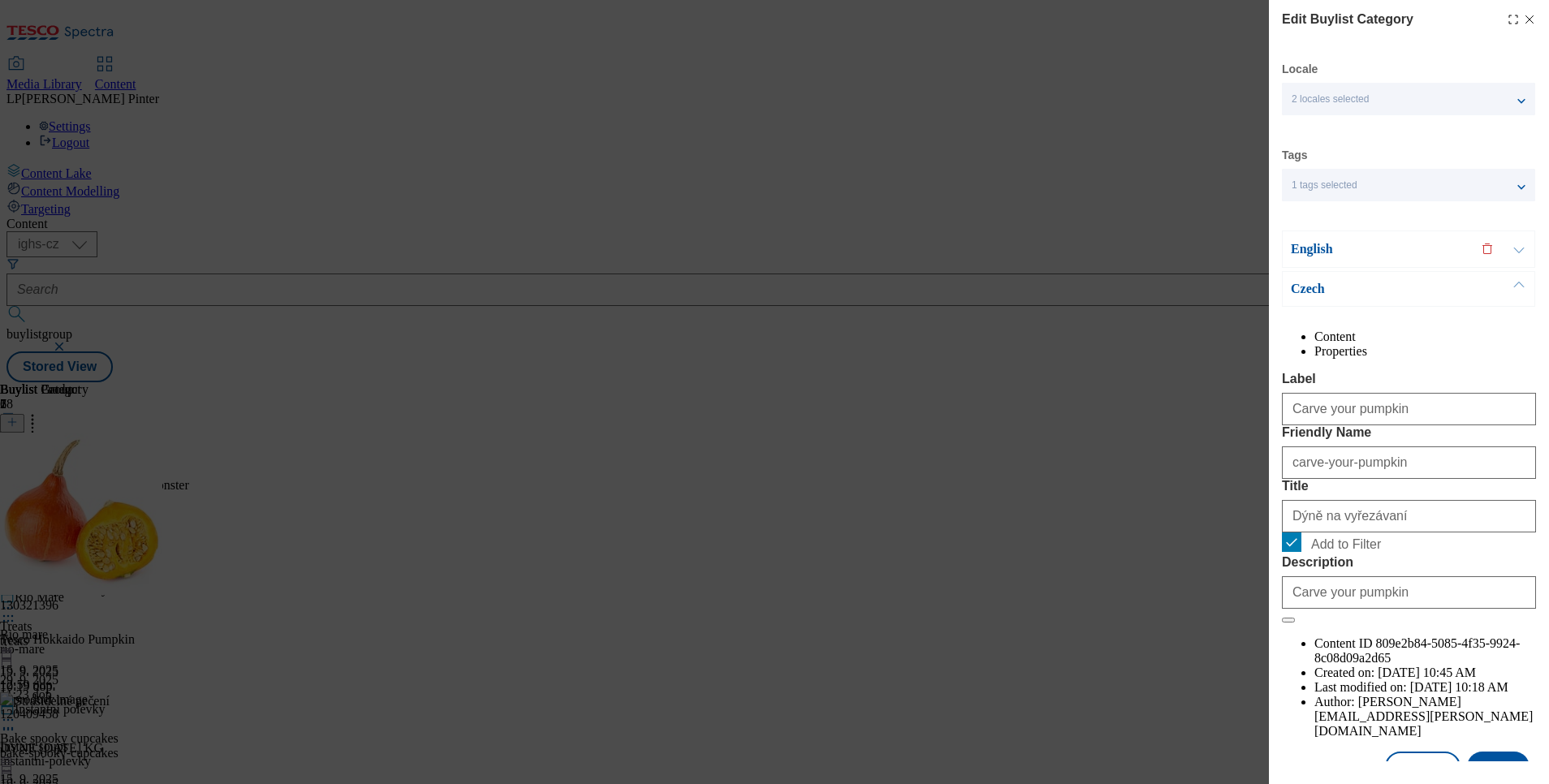
click at [1527, 17] on line "Modal" at bounding box center [1530, 20] width 7 height 7
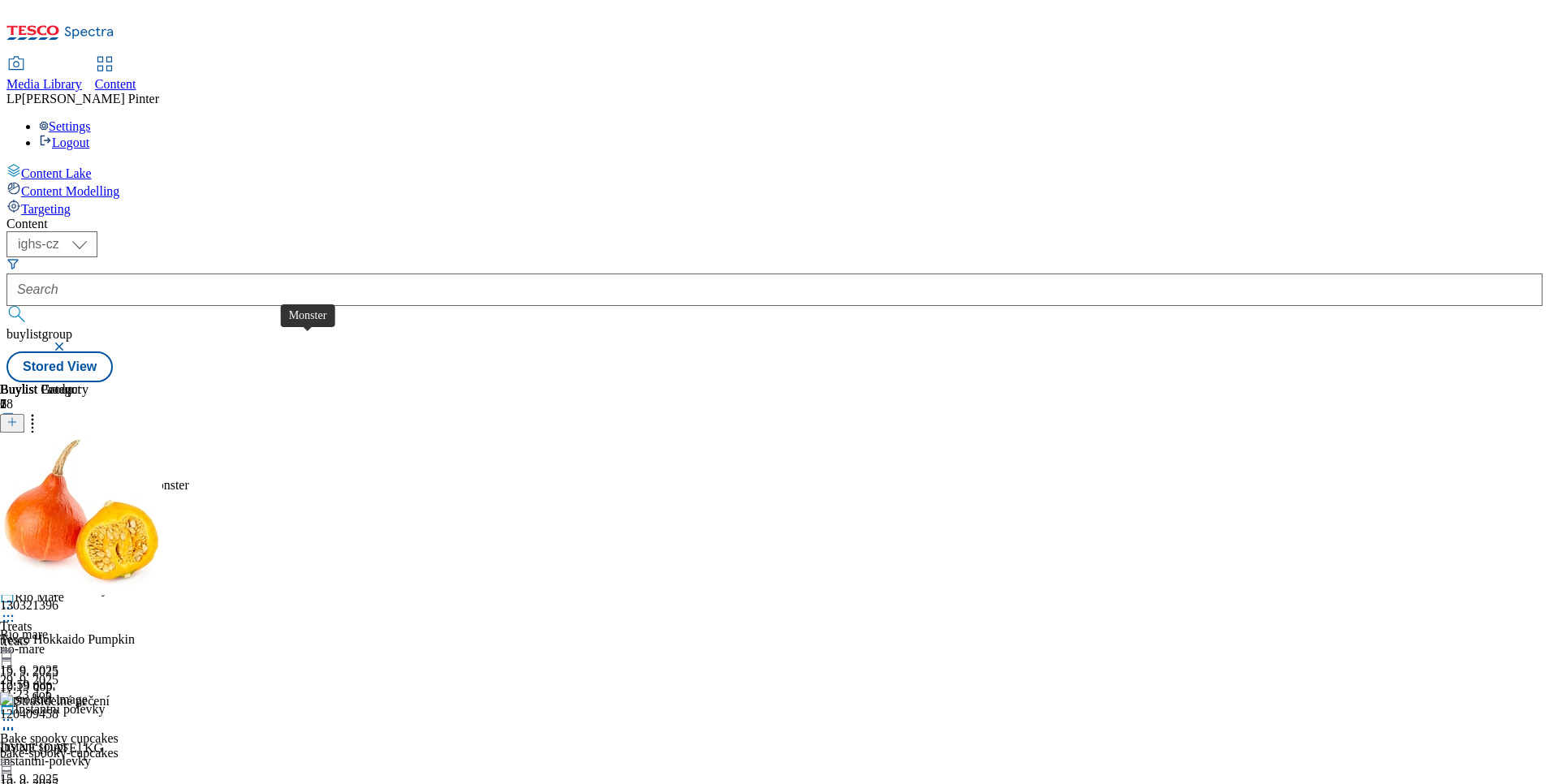
scroll to position [730, 0]
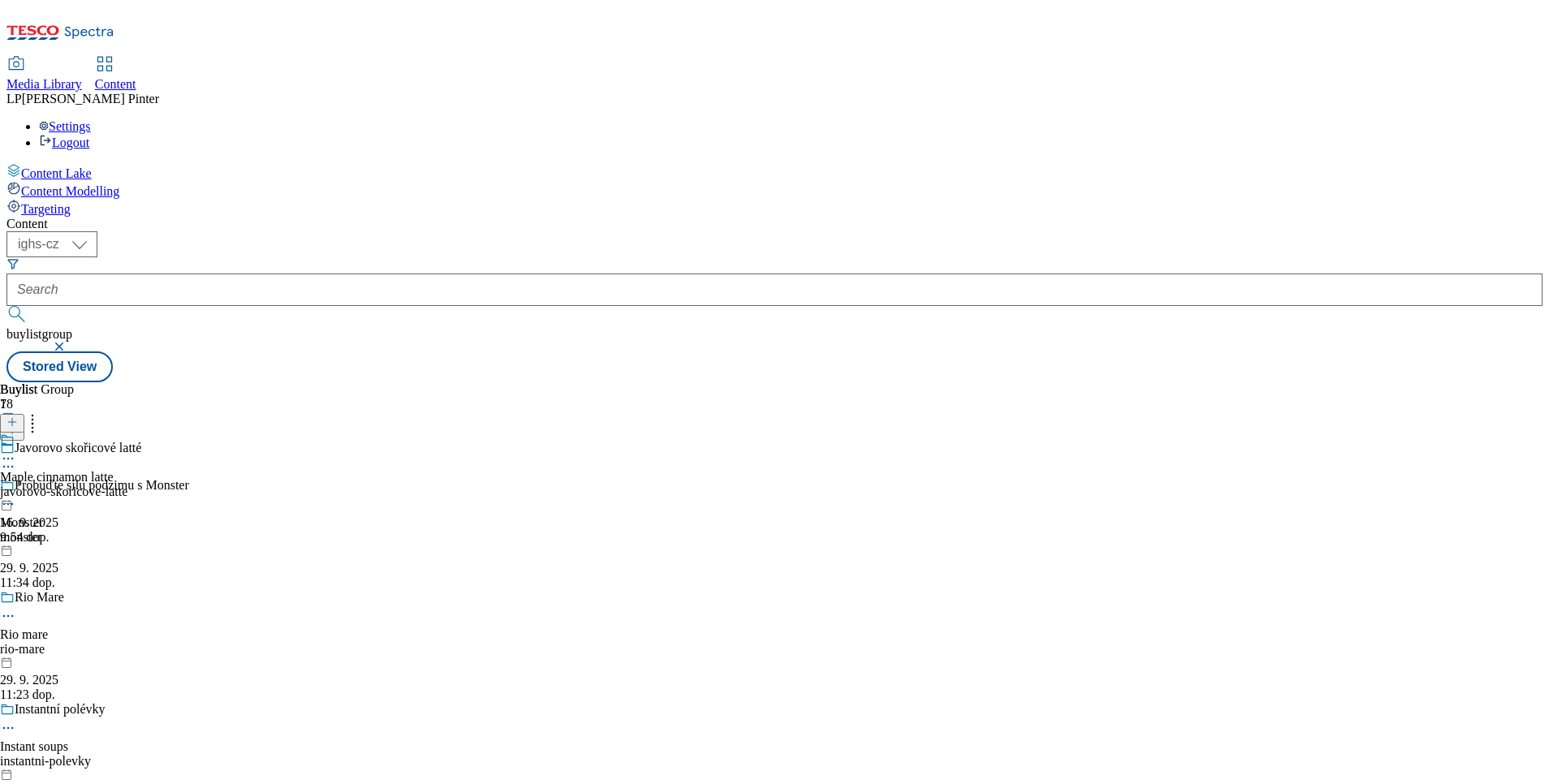
click at [127, 433] on div "Maple cinnamon latte javorovo-skoricove-latte [DATE] 9:54 dop." at bounding box center [64, 488] width 127 height 112
click at [127, 470] on div "Maple cinnamon latte javorovo-skoricove-latte [DATE] 9:54 dop." at bounding box center [64, 525] width 127 height 112
click at [10, 495] on circle at bounding box center [8, 496] width 2 height 2
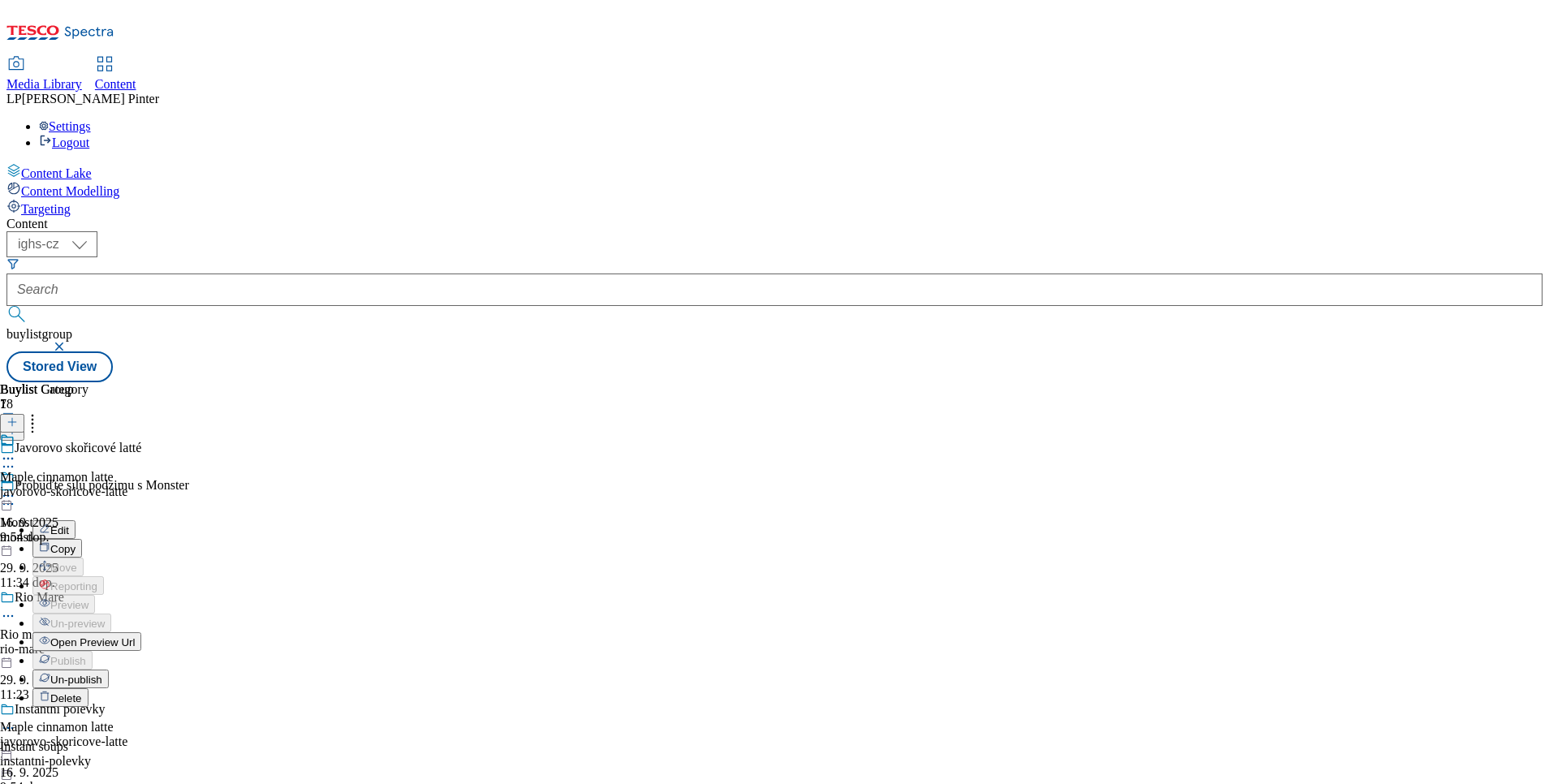
click at [135, 637] on span "Open Preview Url" at bounding box center [93, 643] width 84 height 12
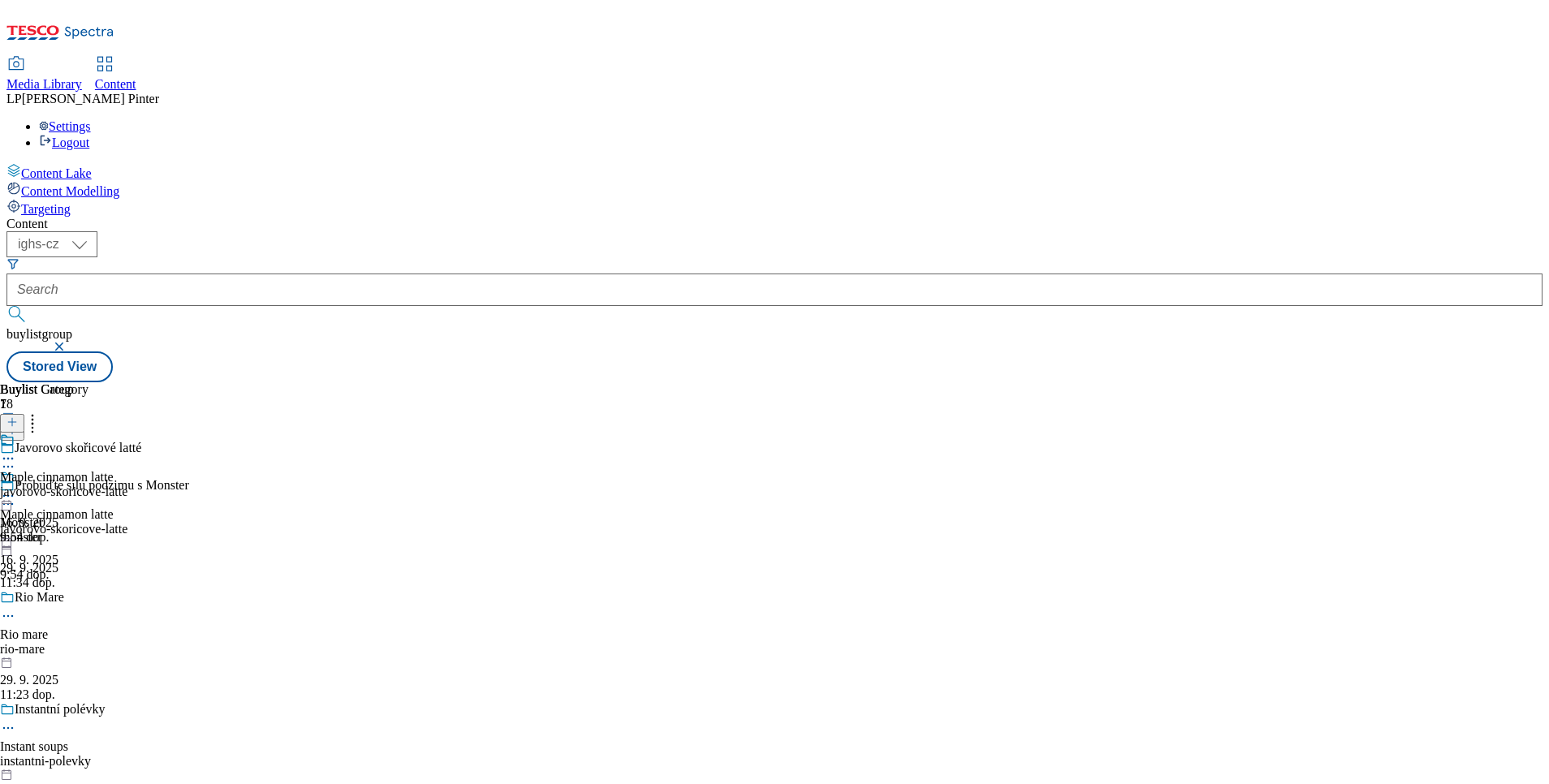
scroll to position [1261, 0]
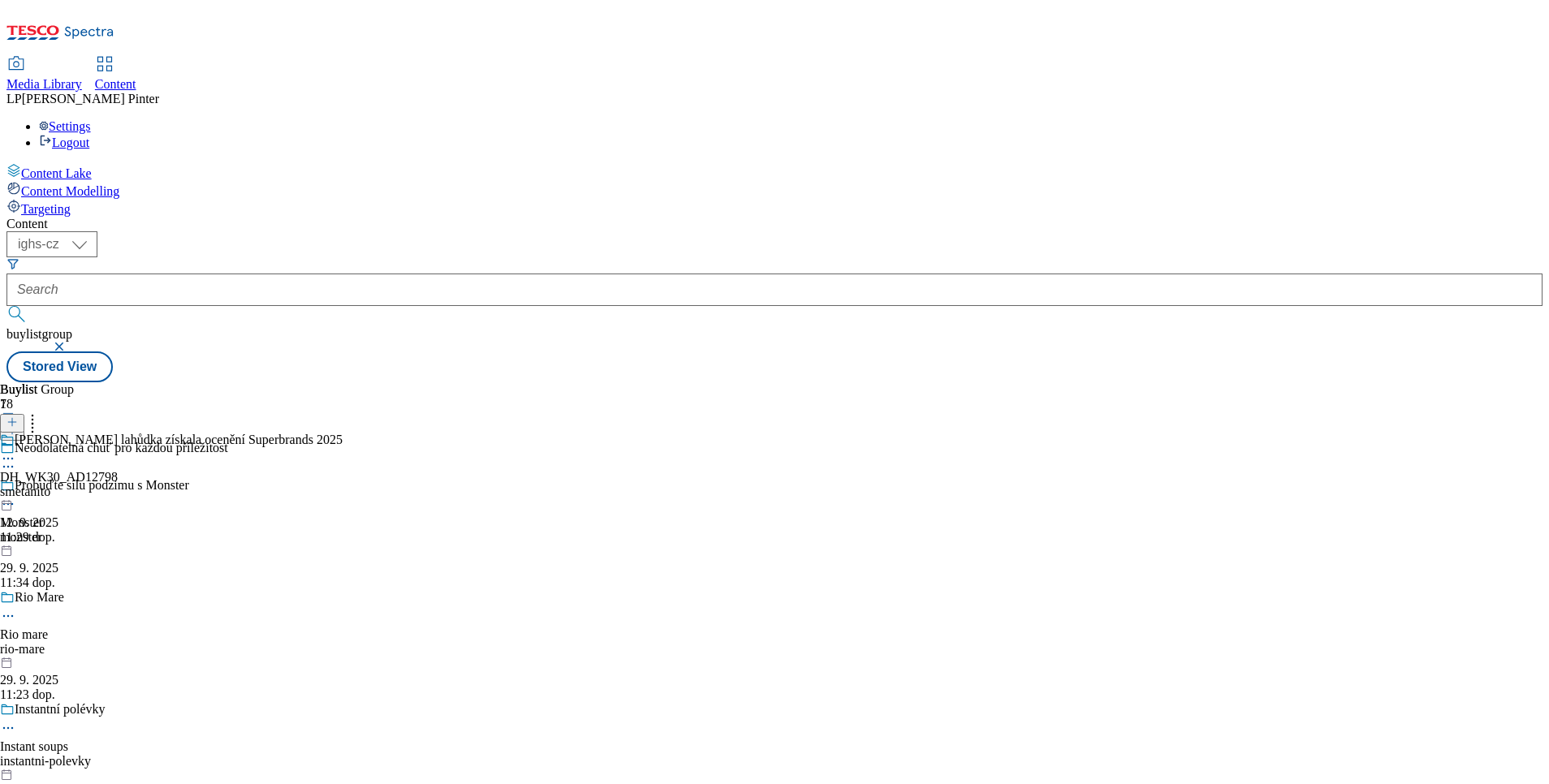
click at [17, 451] on icon at bounding box center [8, 459] width 17 height 17
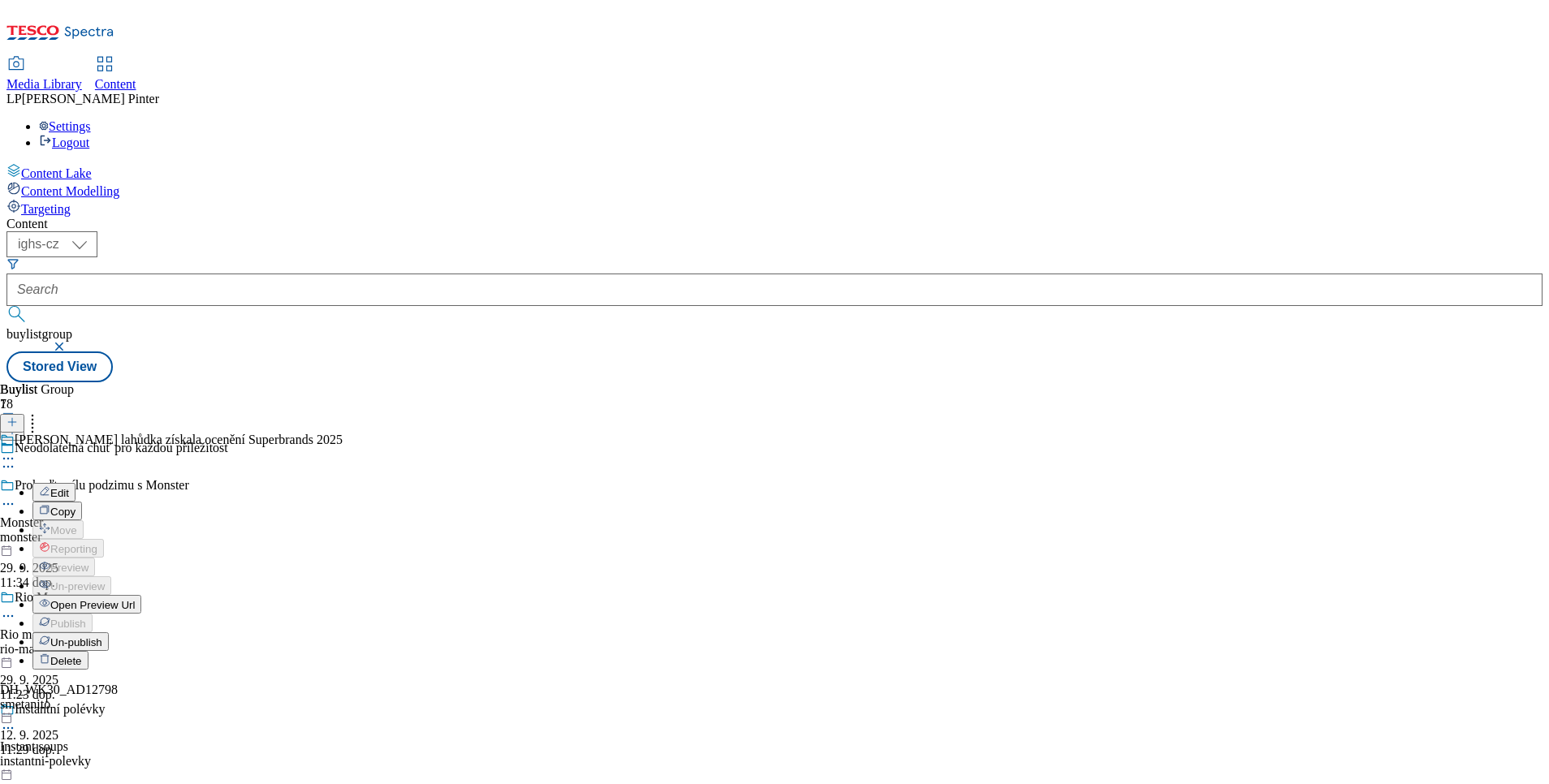
click at [135, 599] on span "Open Preview Url" at bounding box center [93, 605] width 84 height 12
